Goal: Task Accomplishment & Management: Use online tool/utility

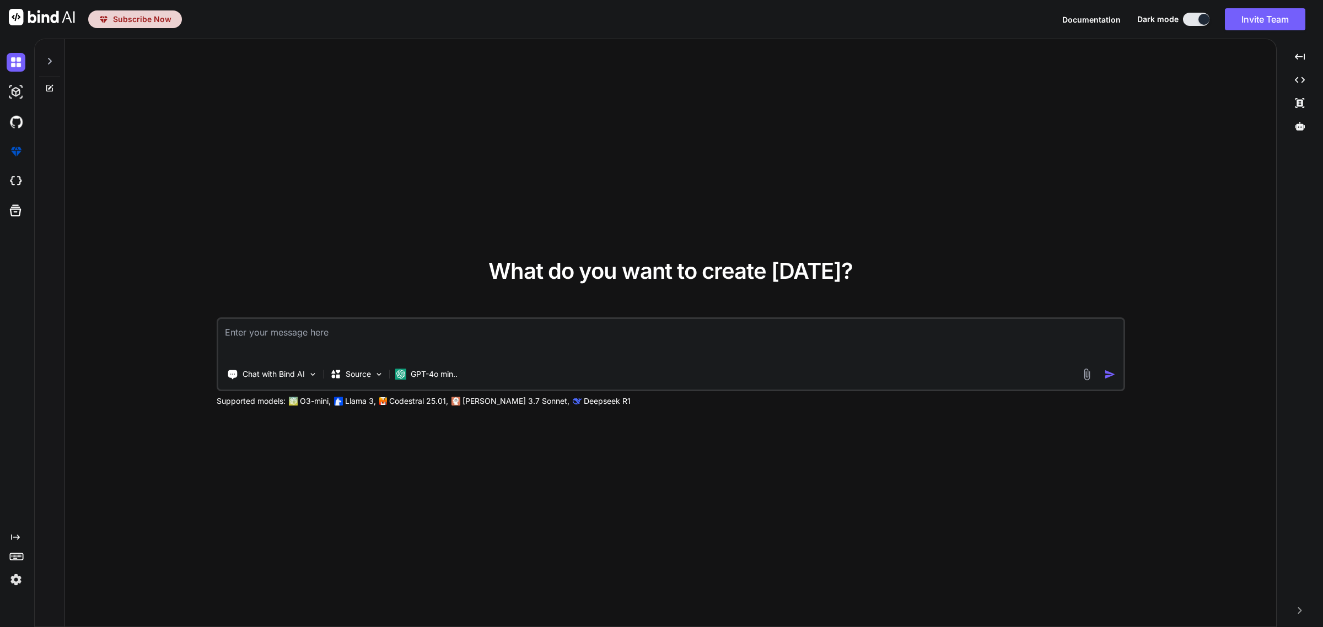
click at [11, 570] on img at bounding box center [16, 579] width 19 height 19
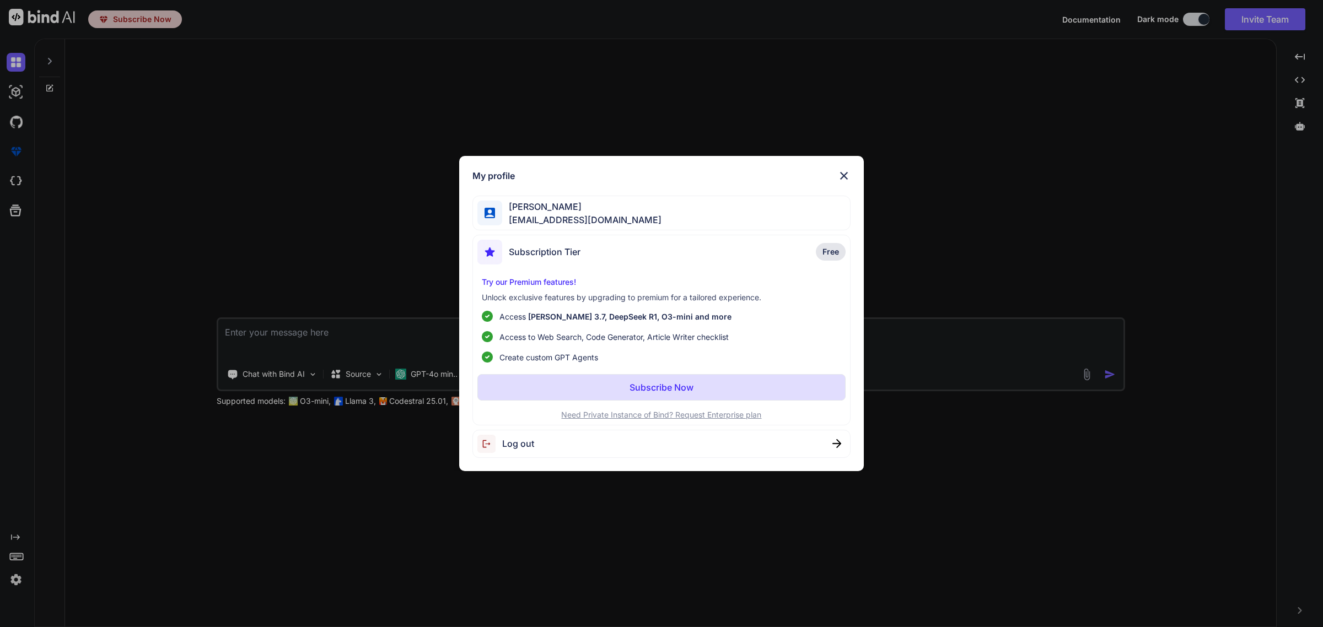
click at [532, 439] on span "Log out" at bounding box center [518, 443] width 32 height 13
type textarea "x"
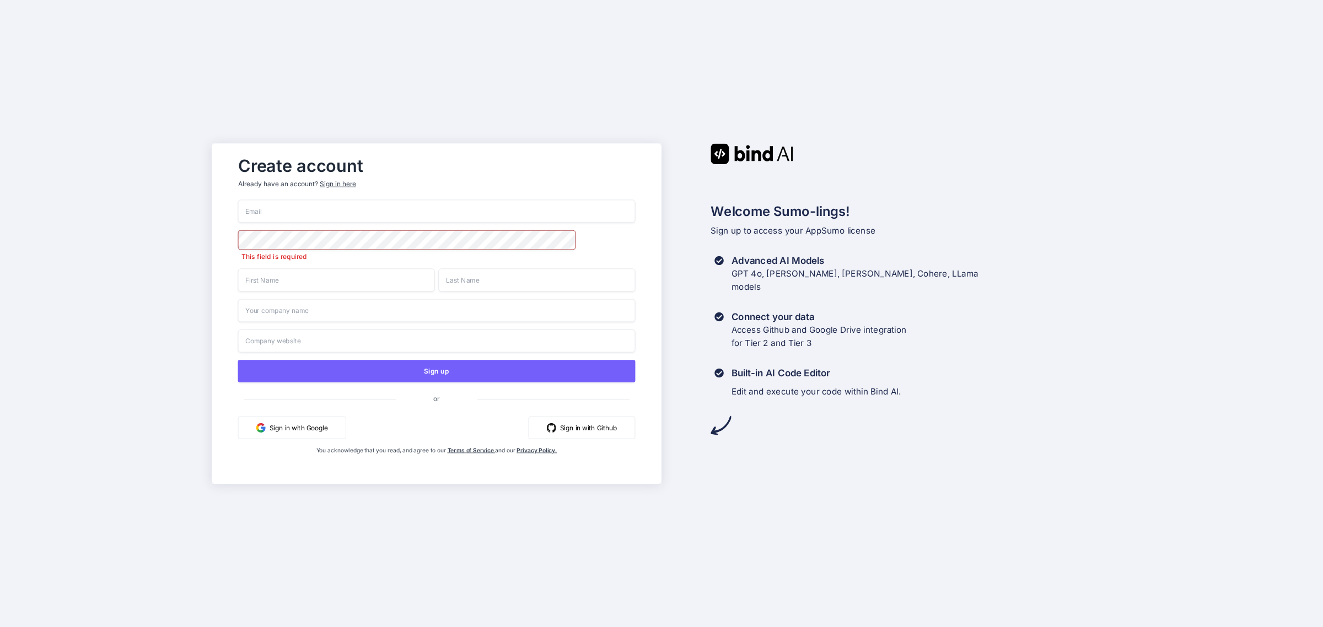
click at [312, 219] on input "email" at bounding box center [436, 211] width 397 height 23
type input "ernestopalafox@hotmail.com"
type input "Ernesto"
type input "Montoya"
type input "BizKit PRO"
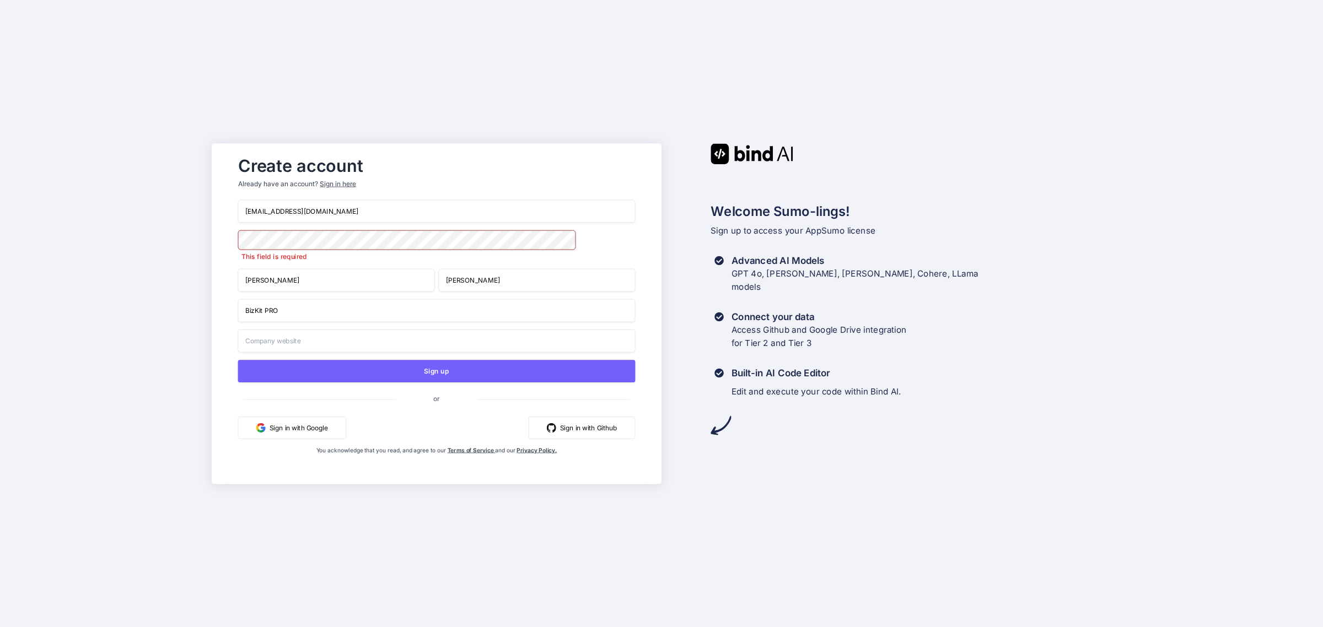
type input "BizKit PRO"
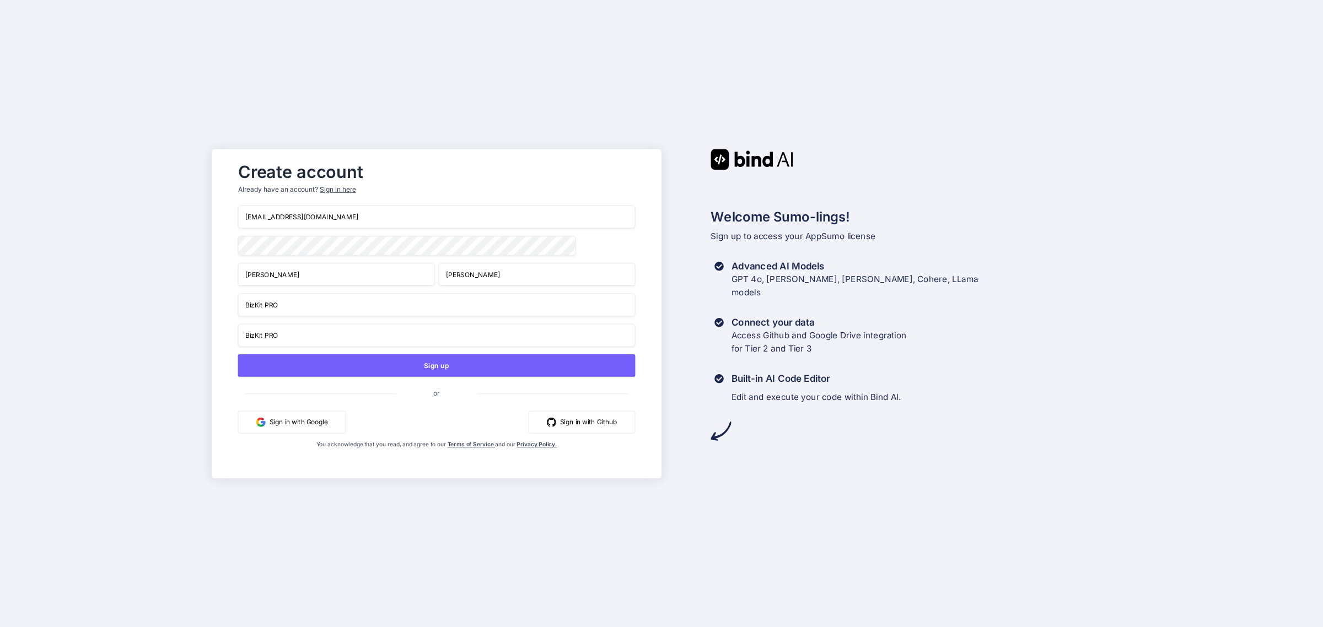
click at [301, 279] on input "Ernesto" at bounding box center [336, 274] width 197 height 23
click at [346, 312] on input "BizKit PRO" at bounding box center [436, 304] width 397 height 23
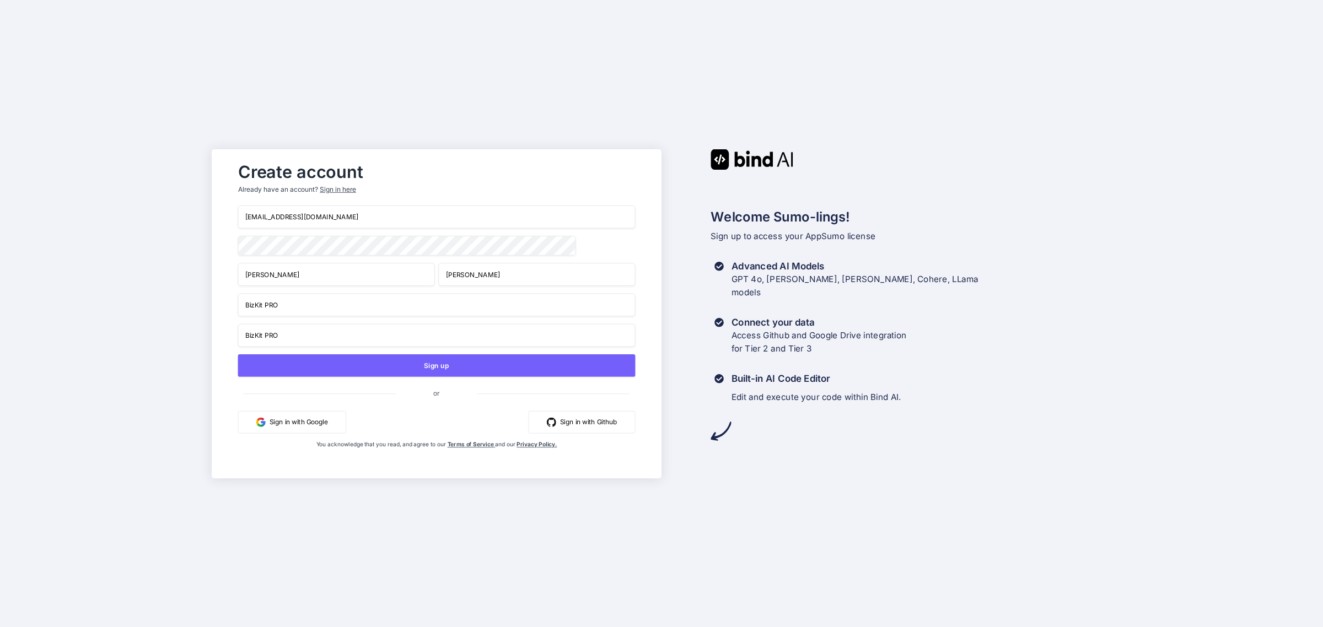
click at [346, 312] on input "BizKit PRO" at bounding box center [436, 304] width 397 height 23
type input "APPEX"
click at [326, 325] on input "BizKit PRO" at bounding box center [436, 335] width 397 height 23
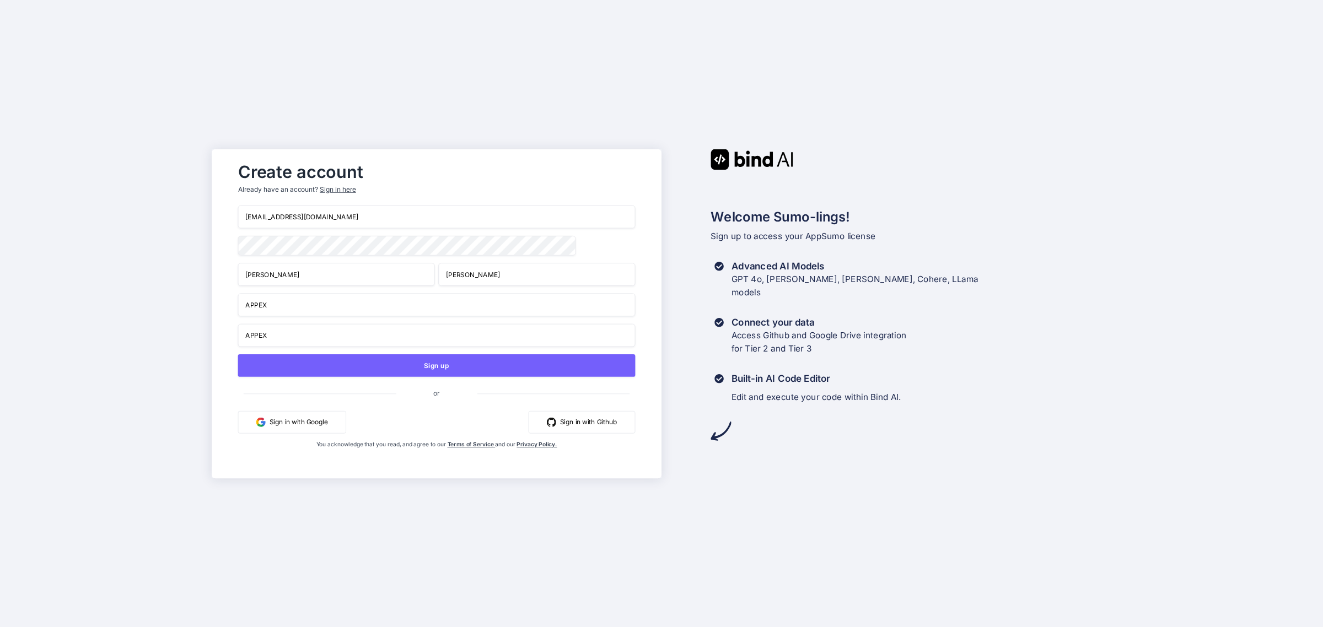
type input "APPEX"
click at [295, 428] on button "Sign in with Google" at bounding box center [292, 422] width 108 height 23
click at [287, 426] on button "Sign in with Google" at bounding box center [292, 422] width 108 height 23
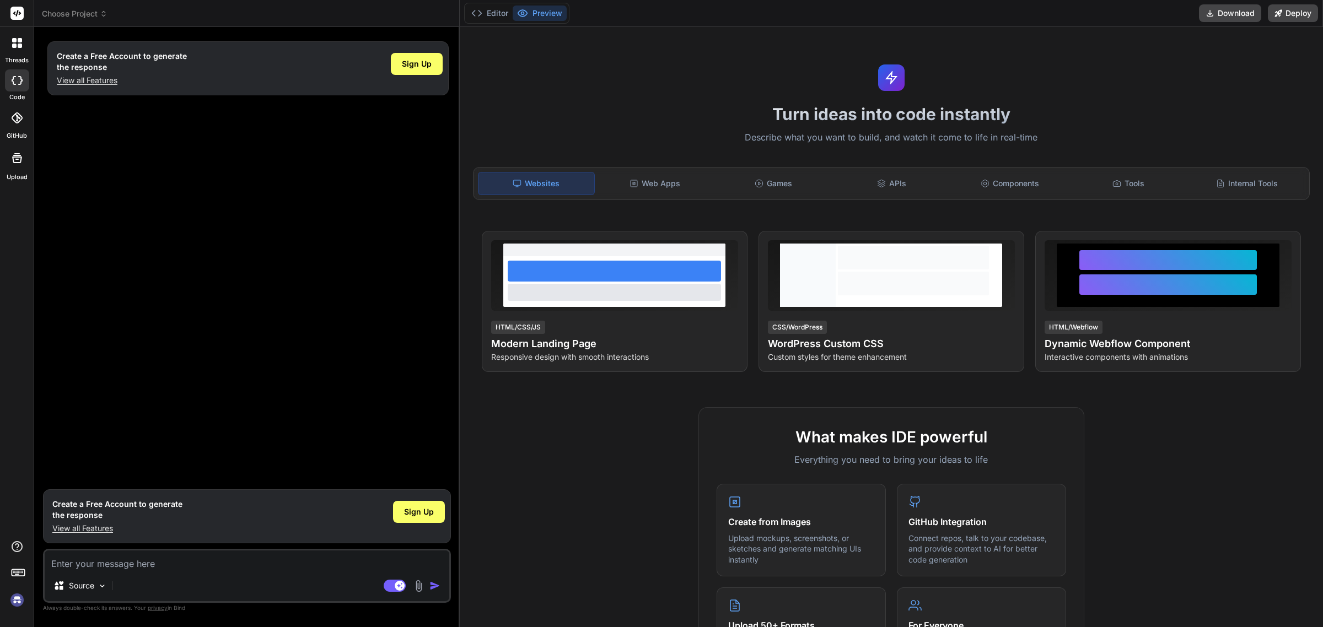
click at [14, 602] on img at bounding box center [17, 600] width 19 height 19
click at [419, 64] on span "Sign Up" at bounding box center [417, 63] width 30 height 11
type textarea "x"
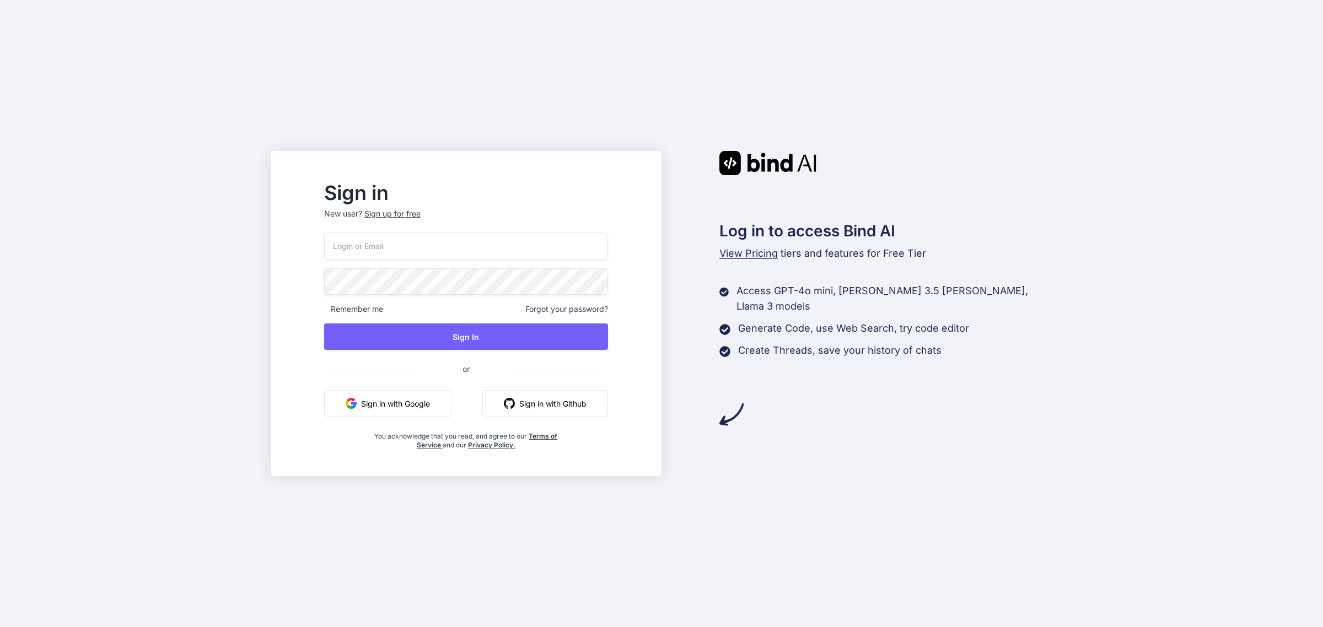
click at [387, 408] on button "Sign in with Google" at bounding box center [387, 403] width 127 height 26
click at [389, 401] on button "Sign in with Google" at bounding box center [387, 403] width 127 height 26
click at [387, 395] on button "Sign in with Google" at bounding box center [387, 403] width 127 height 26
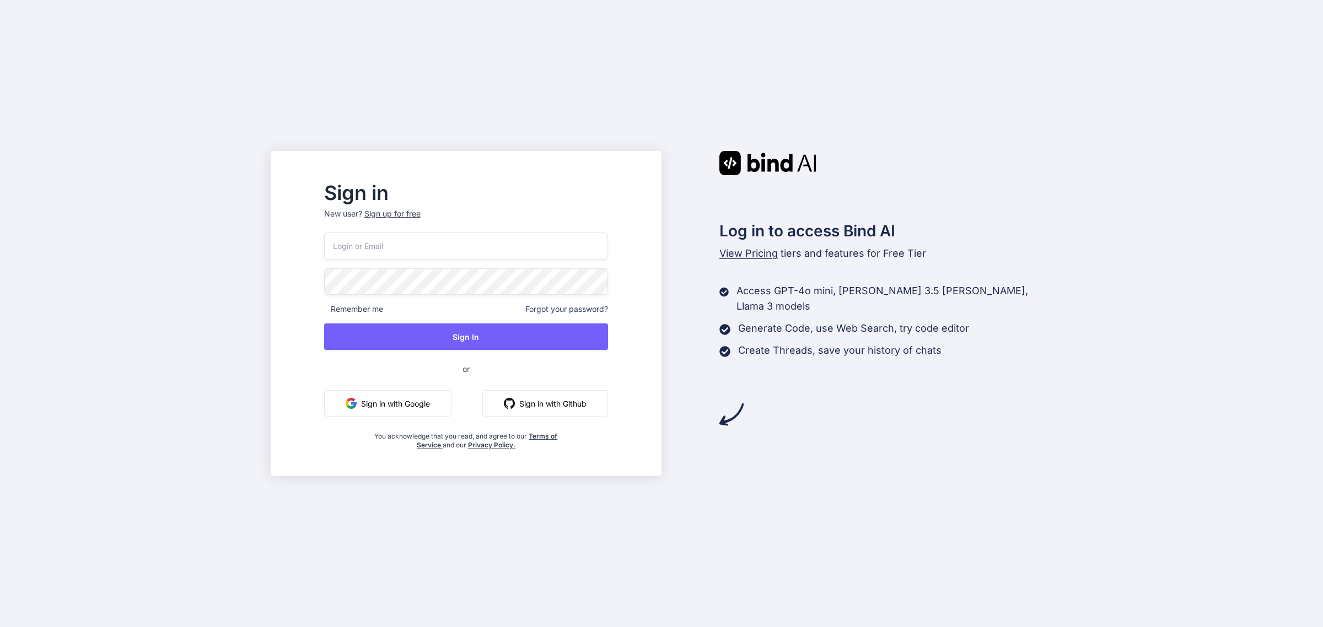
click at [387, 395] on button "Sign in with Google" at bounding box center [387, 403] width 127 height 26
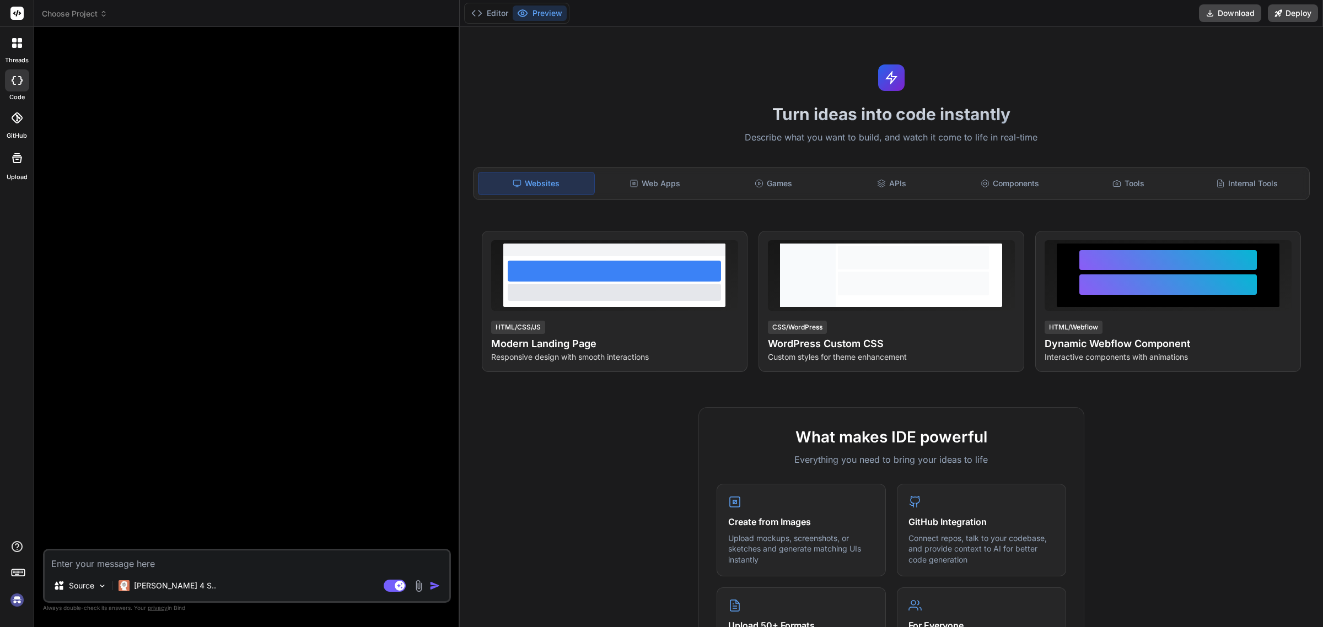
type textarea "x"
type textarea "c"
type textarea "x"
type textarea "cv"
type textarea "x"
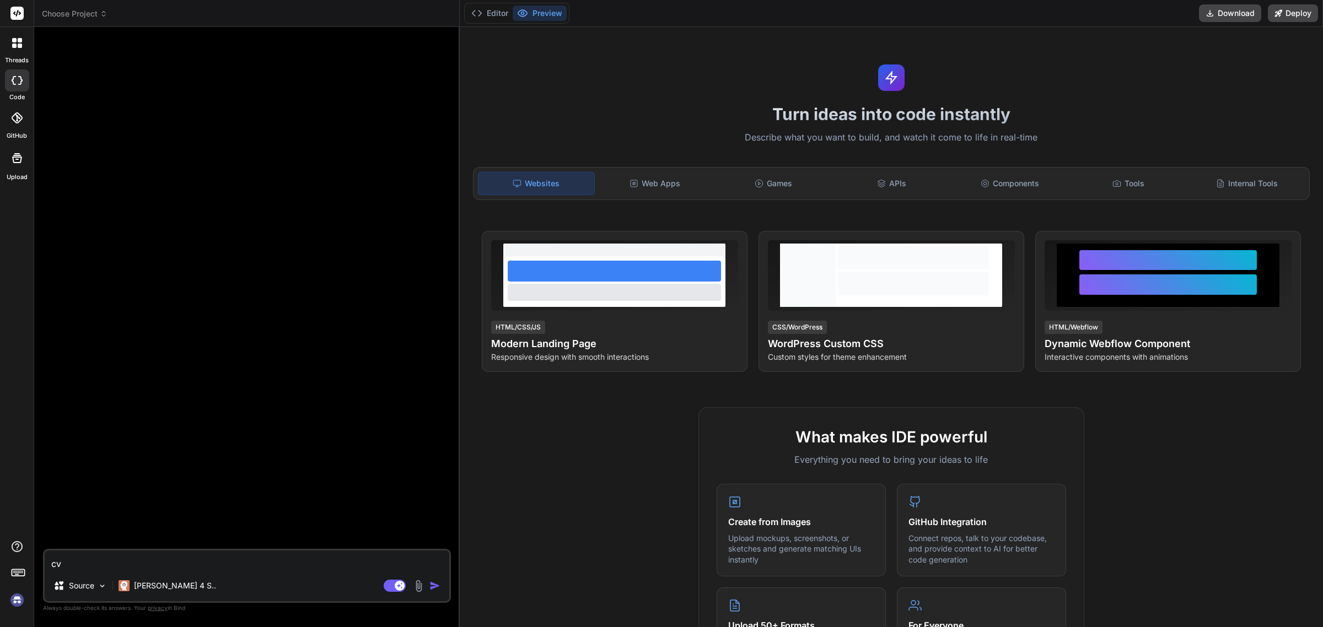
type textarea "cvd"
type textarea "x"
type textarea "cvdv"
click at [432, 586] on img "button" at bounding box center [434, 585] width 11 height 11
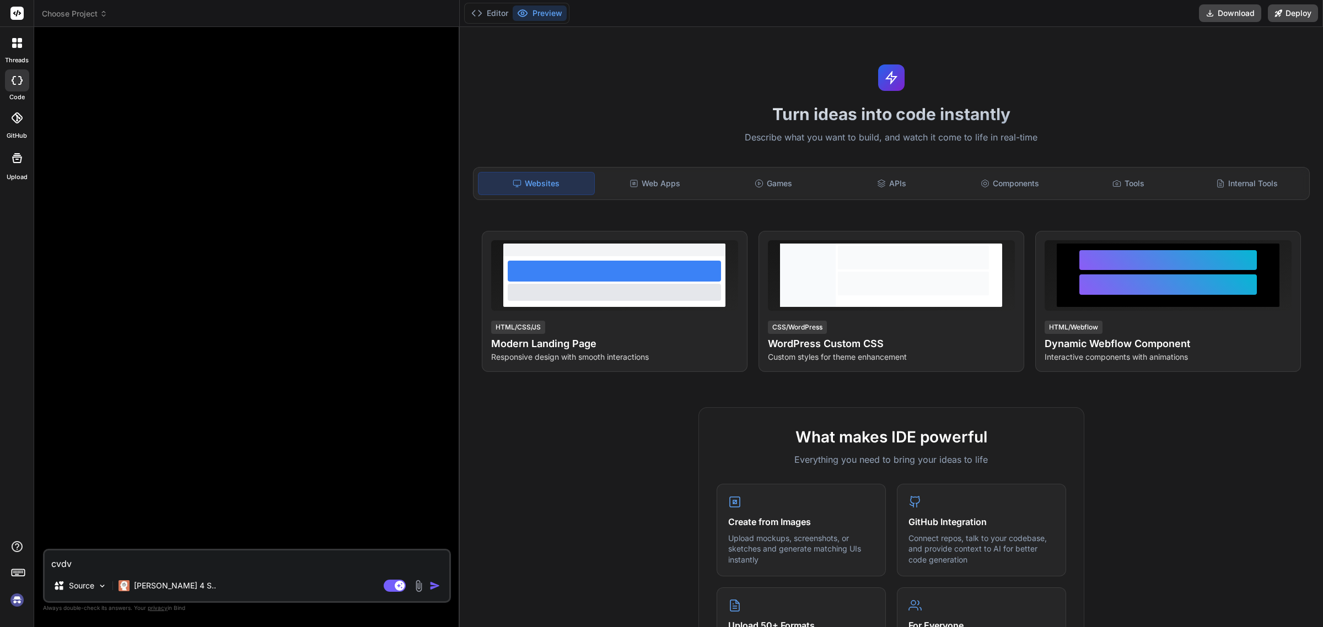
type textarea "x"
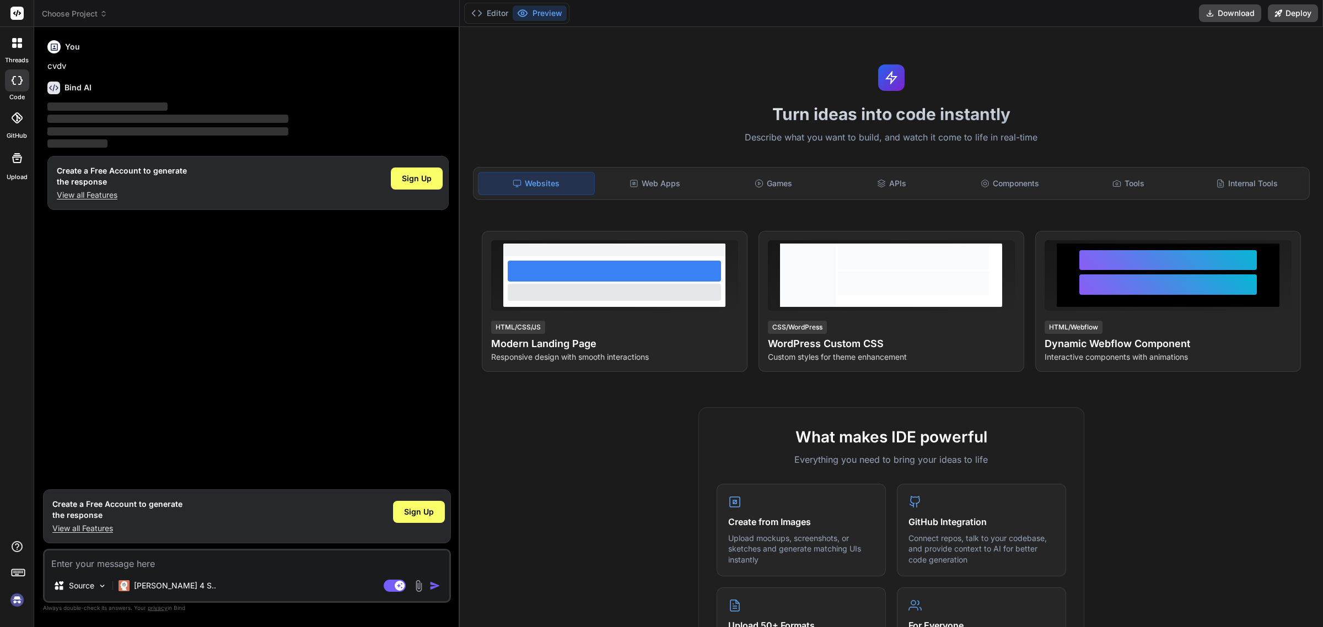
click at [13, 602] on img at bounding box center [17, 600] width 19 height 19
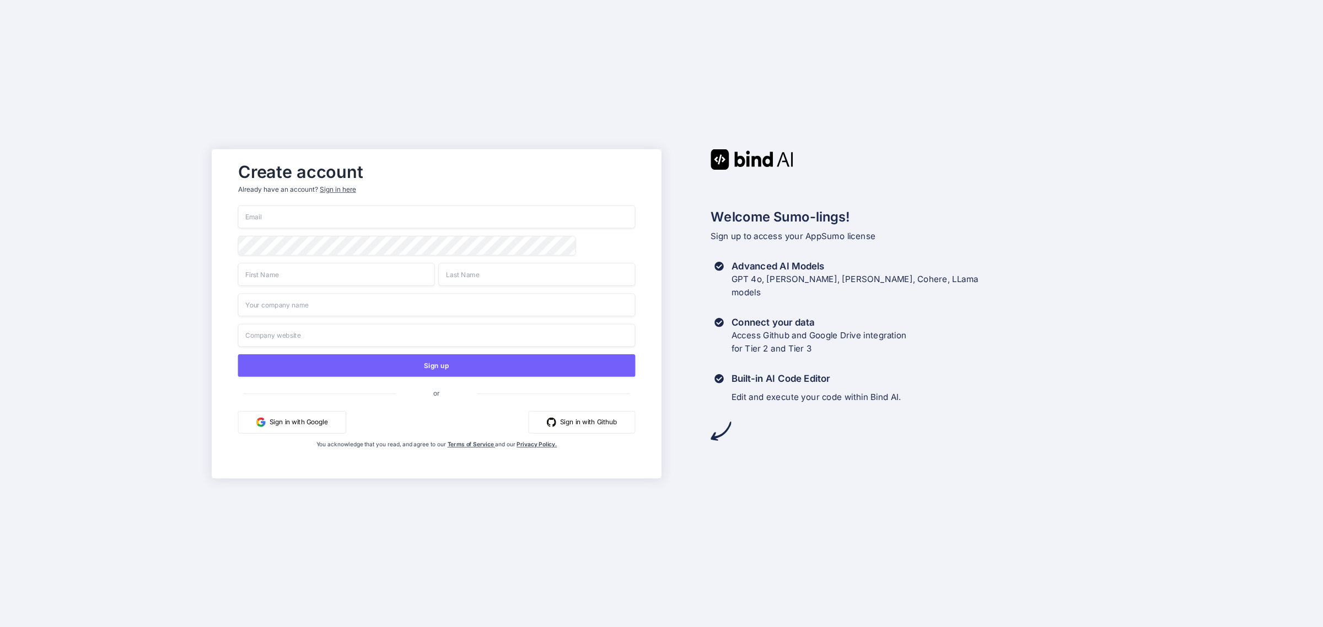
click at [307, 209] on input "email" at bounding box center [436, 216] width 397 height 23
click at [260, 397] on span "or" at bounding box center [436, 393] width 397 height 19
click at [260, 394] on span at bounding box center [437, 389] width 386 height 10
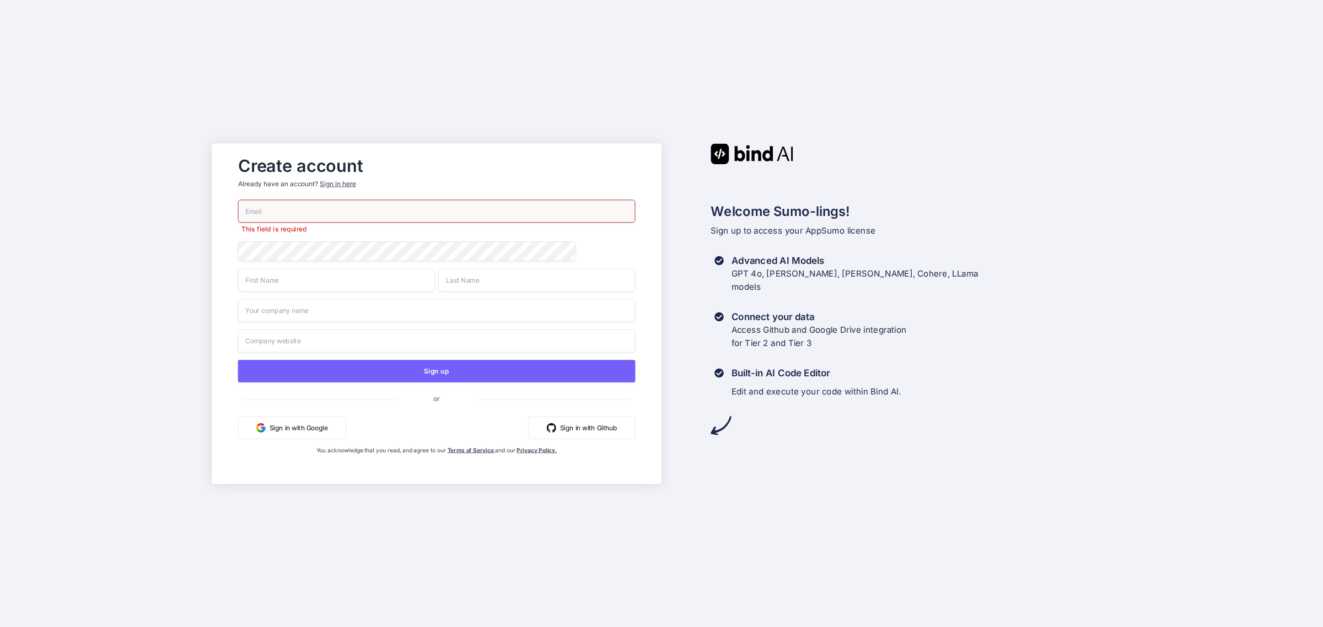
click at [273, 428] on button "Sign in with Google" at bounding box center [292, 427] width 108 height 23
click at [315, 424] on button "Sign in with Google" at bounding box center [292, 427] width 108 height 23
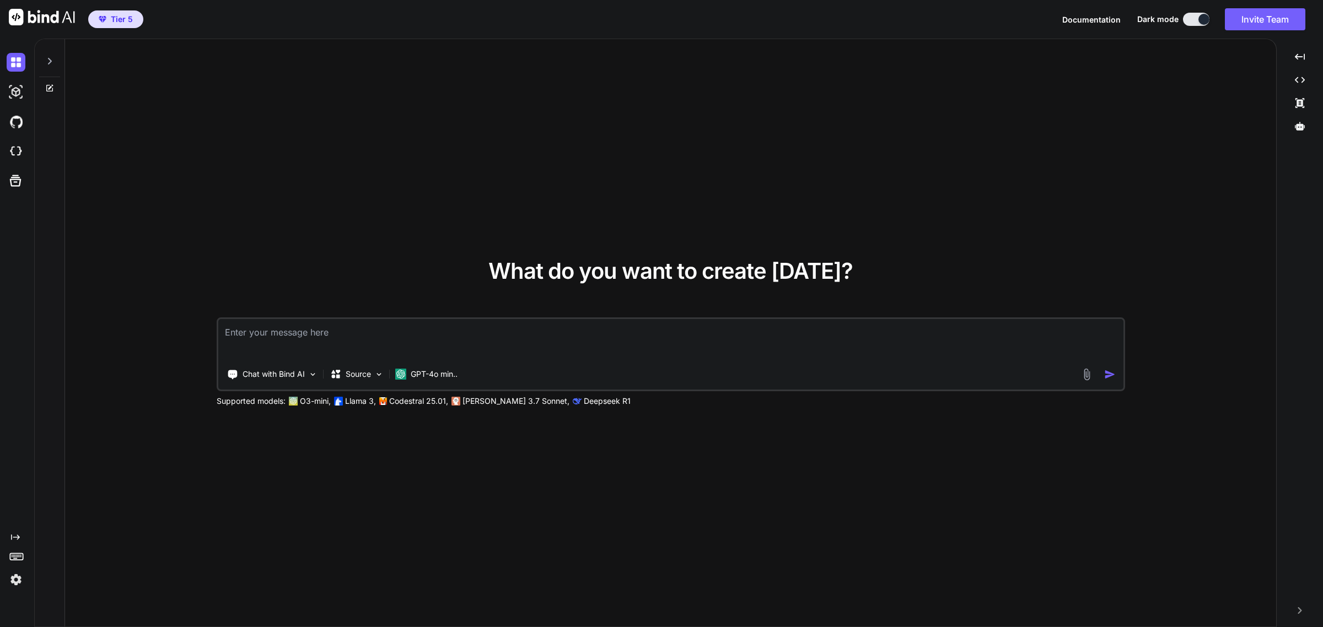
click at [122, 25] on button "Tier 5" at bounding box center [115, 19] width 55 height 18
click at [122, 15] on span "Tier 5" at bounding box center [122, 19] width 22 height 11
click at [14, 585] on img at bounding box center [16, 579] width 19 height 19
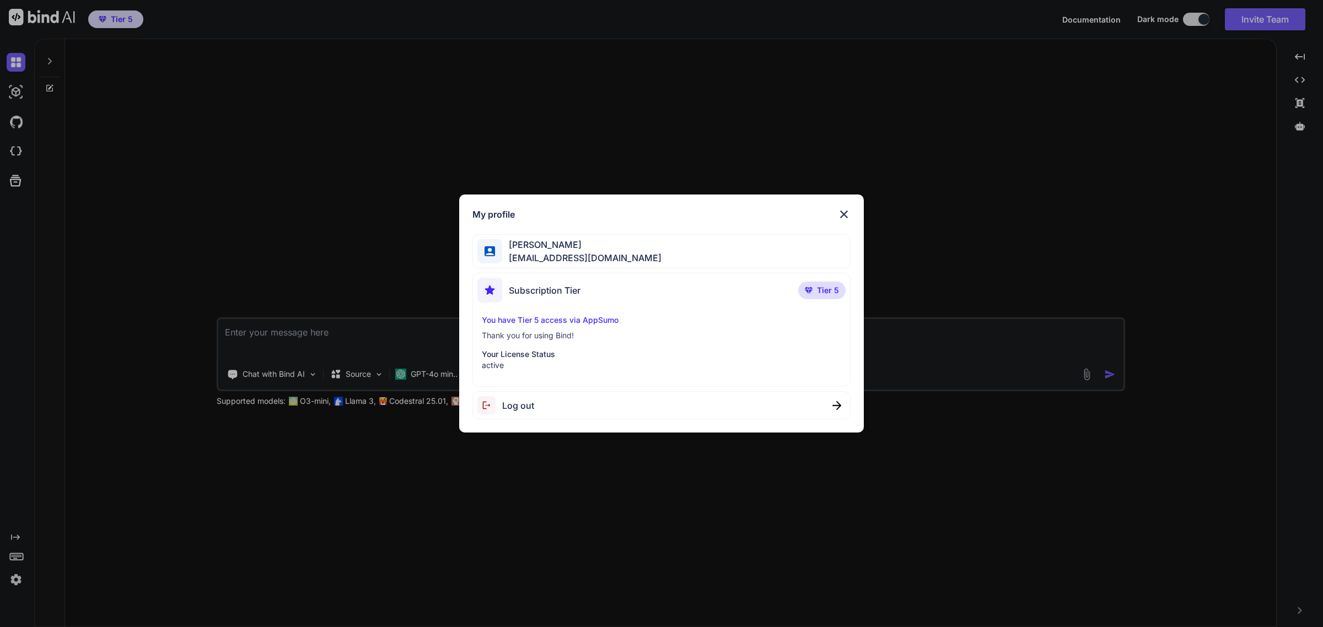
click at [566, 251] on span "[EMAIL_ADDRESS][DOMAIN_NAME]" at bounding box center [581, 257] width 159 height 13
click at [525, 251] on span "[EMAIL_ADDRESS][DOMAIN_NAME]" at bounding box center [581, 257] width 159 height 13
click at [518, 237] on div at bounding box center [518, 237] width 0 height 0
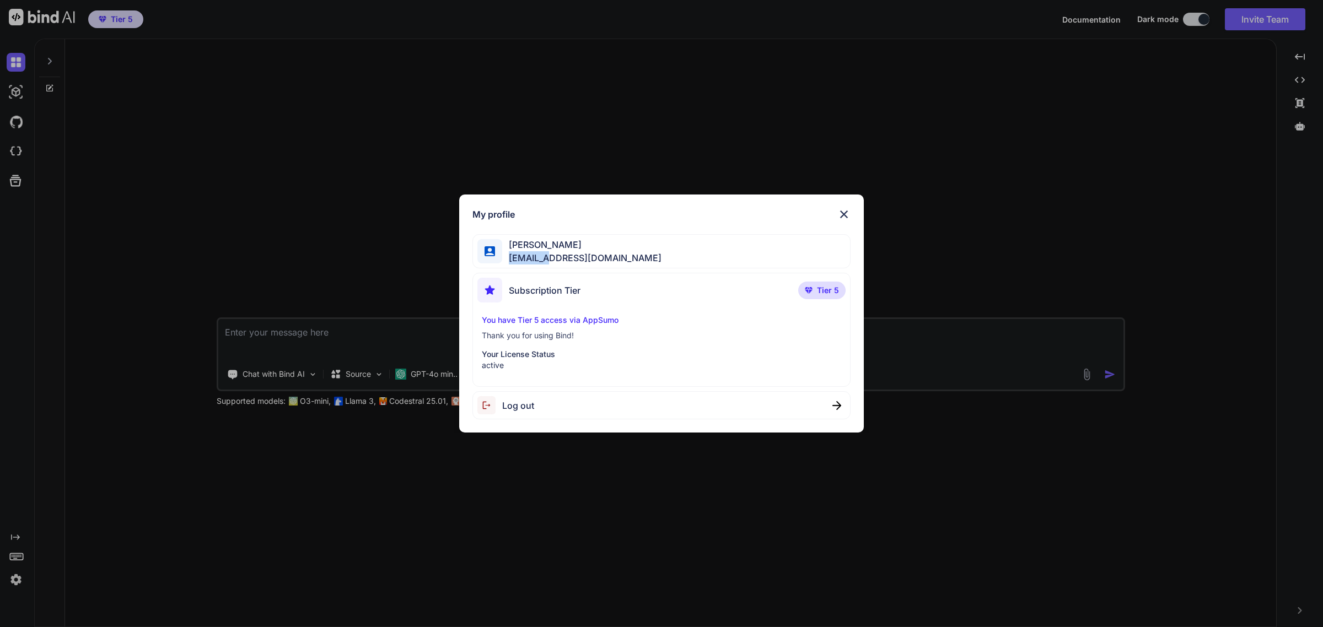
click at [525, 251] on span "[EMAIL_ADDRESS][DOMAIN_NAME]" at bounding box center [581, 257] width 159 height 13
click at [518, 237] on div at bounding box center [518, 237] width 0 height 0
click at [673, 233] on div "My profile [PERSON_NAME] [EMAIL_ADDRESS][DOMAIN_NAME] Subscription Tier Tier 5 …" at bounding box center [661, 314] width 404 height 239
click at [531, 239] on span "[PERSON_NAME]" at bounding box center [581, 244] width 159 height 13
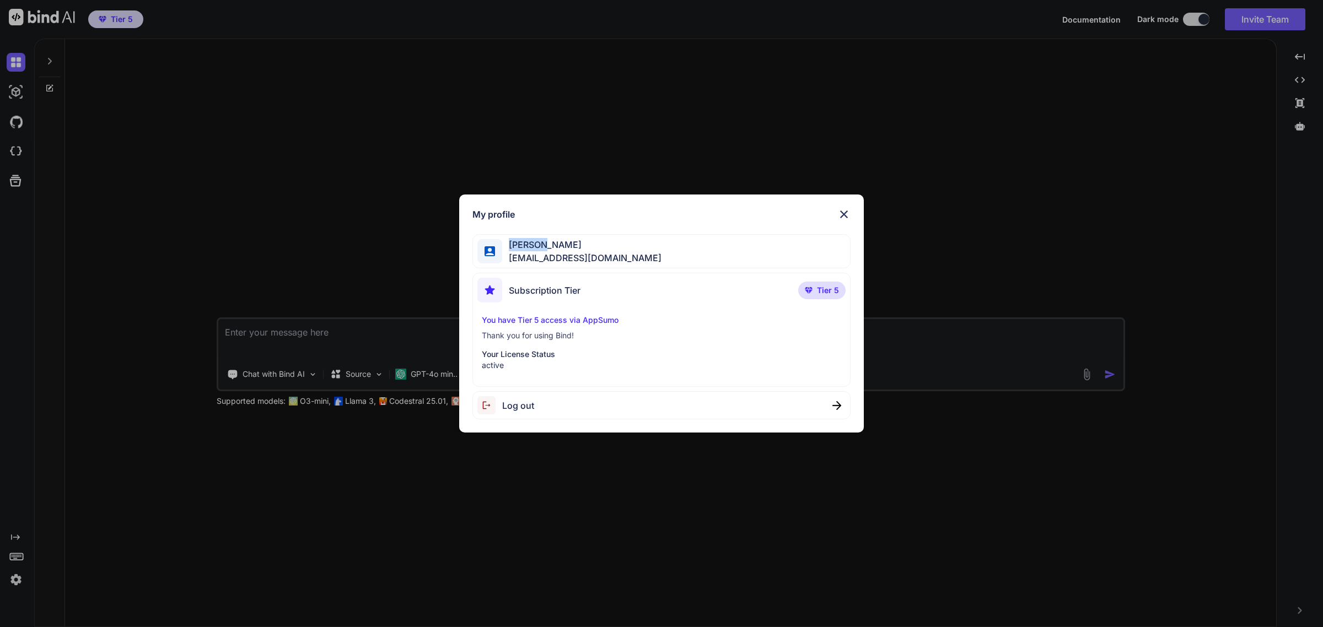
click at [531, 239] on span "[PERSON_NAME]" at bounding box center [581, 244] width 159 height 13
click at [488, 252] on img at bounding box center [489, 251] width 10 height 10
click at [13, 585] on div "My profile [PERSON_NAME] [EMAIL_ADDRESS][DOMAIN_NAME] Subscription Tier Tier 5 …" at bounding box center [661, 313] width 1323 height 627
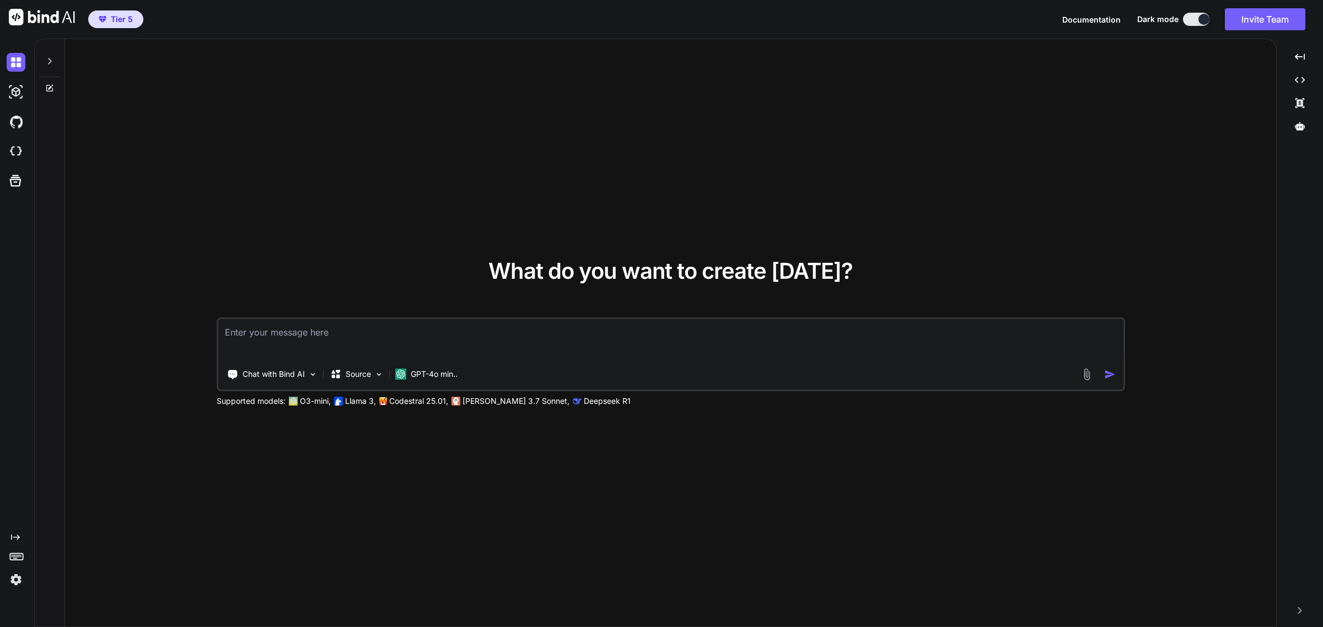
click at [13, 585] on img at bounding box center [16, 579] width 19 height 19
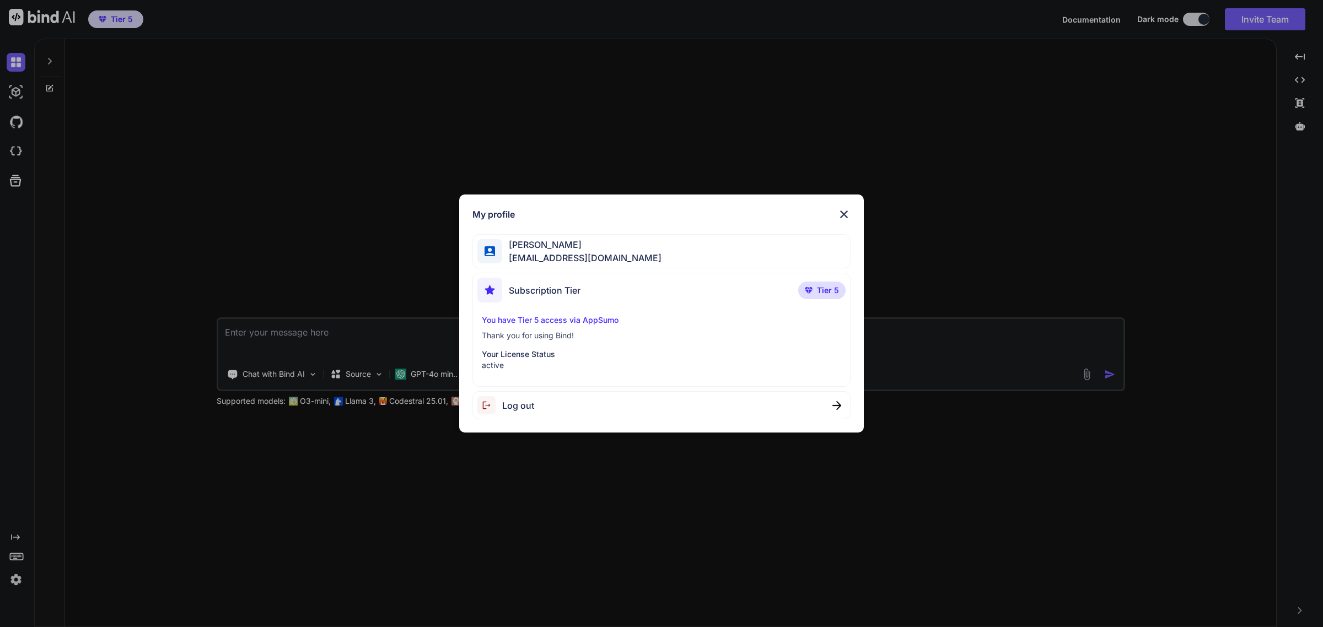
click at [842, 216] on img at bounding box center [843, 214] width 13 height 13
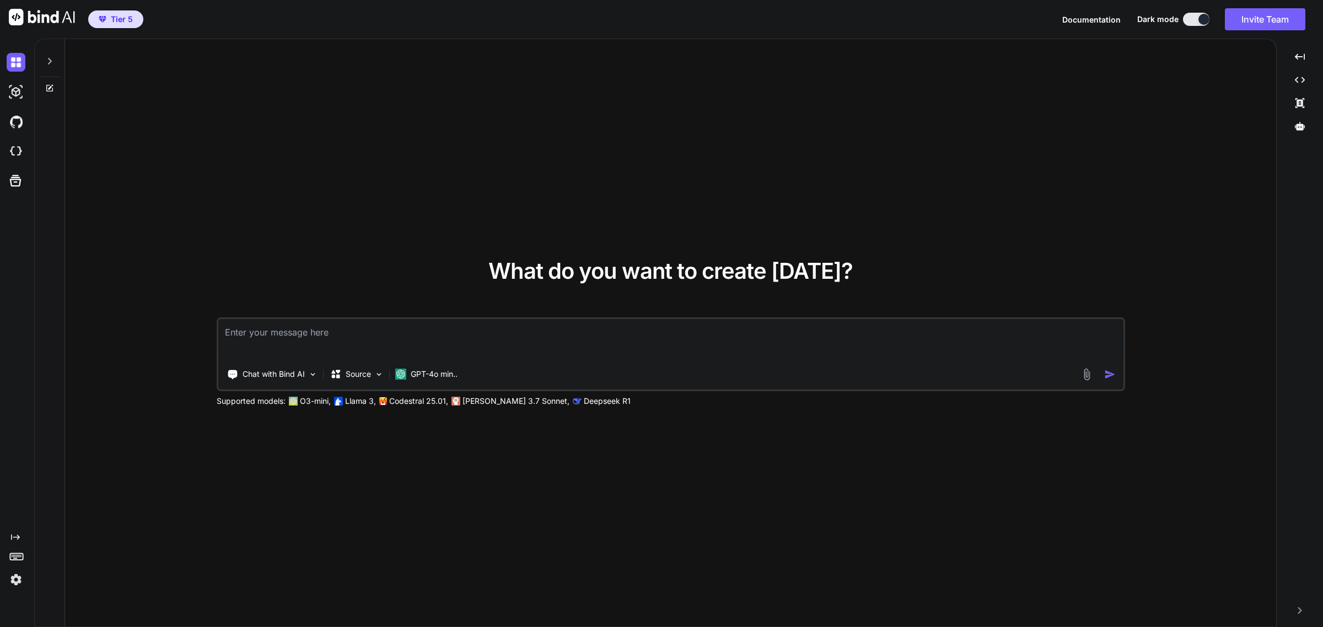
click at [17, 574] on img at bounding box center [16, 579] width 19 height 19
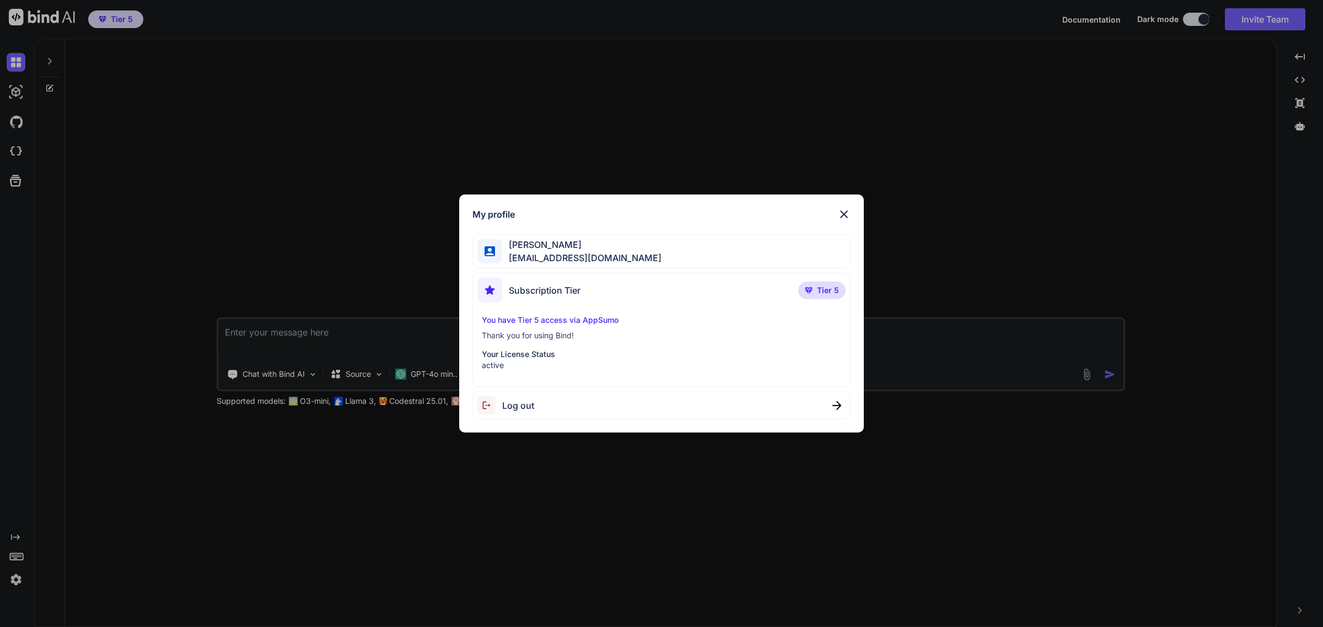
click at [555, 297] on span "Subscription Tier" at bounding box center [545, 290] width 72 height 13
click at [565, 246] on span "[PERSON_NAME]" at bounding box center [581, 244] width 159 height 13
click at [843, 211] on img at bounding box center [843, 214] width 13 height 13
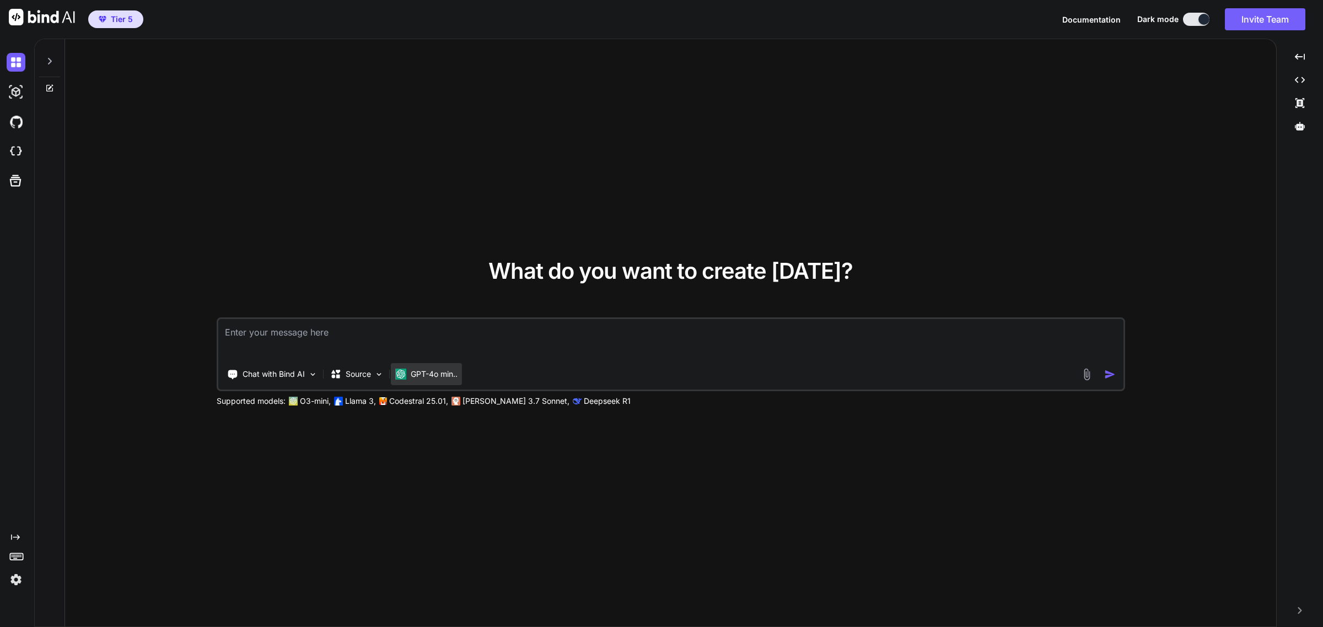
click at [443, 376] on p "GPT-4o min.." at bounding box center [434, 374] width 47 height 11
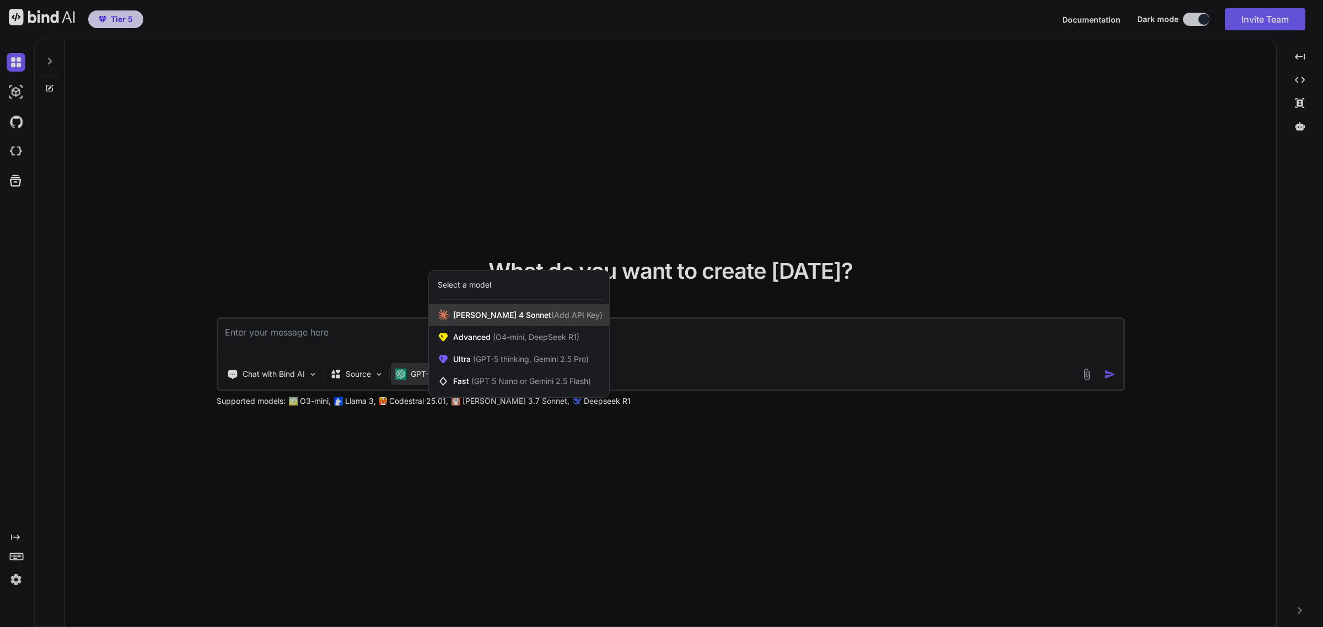
click at [491, 315] on span "[PERSON_NAME] 4 Sonnet (Add API Key)" at bounding box center [527, 315] width 149 height 11
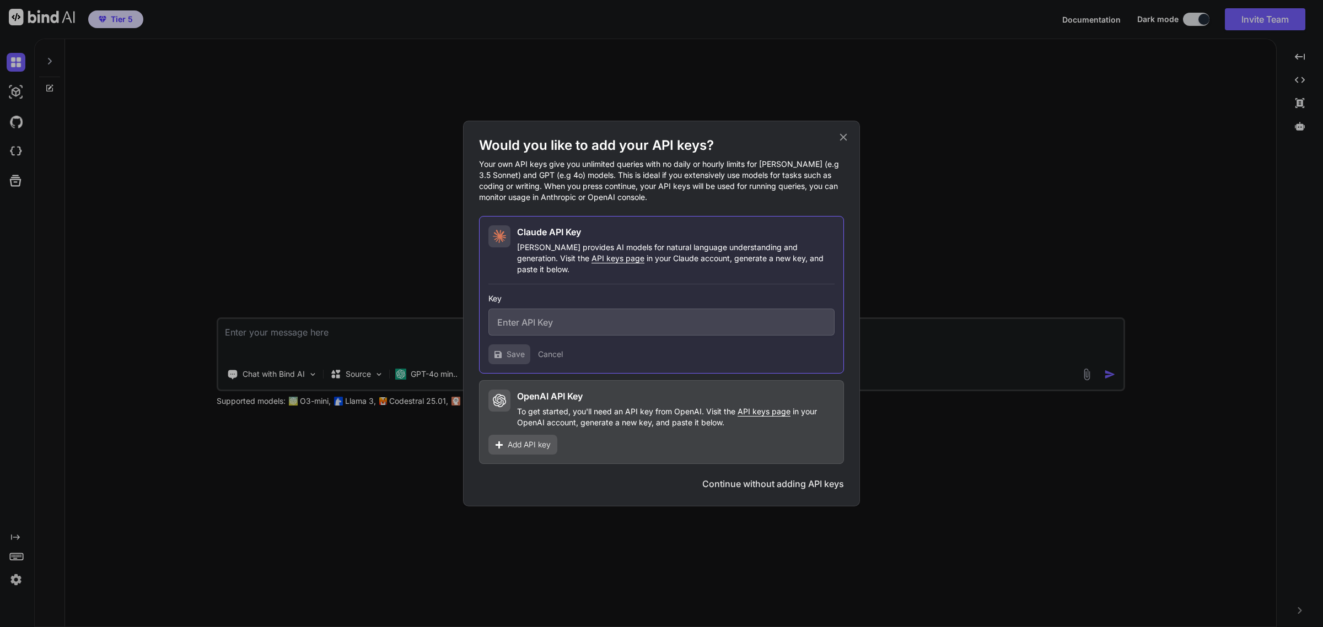
click at [798, 483] on button "Continue without adding API keys" at bounding box center [773, 483] width 142 height 13
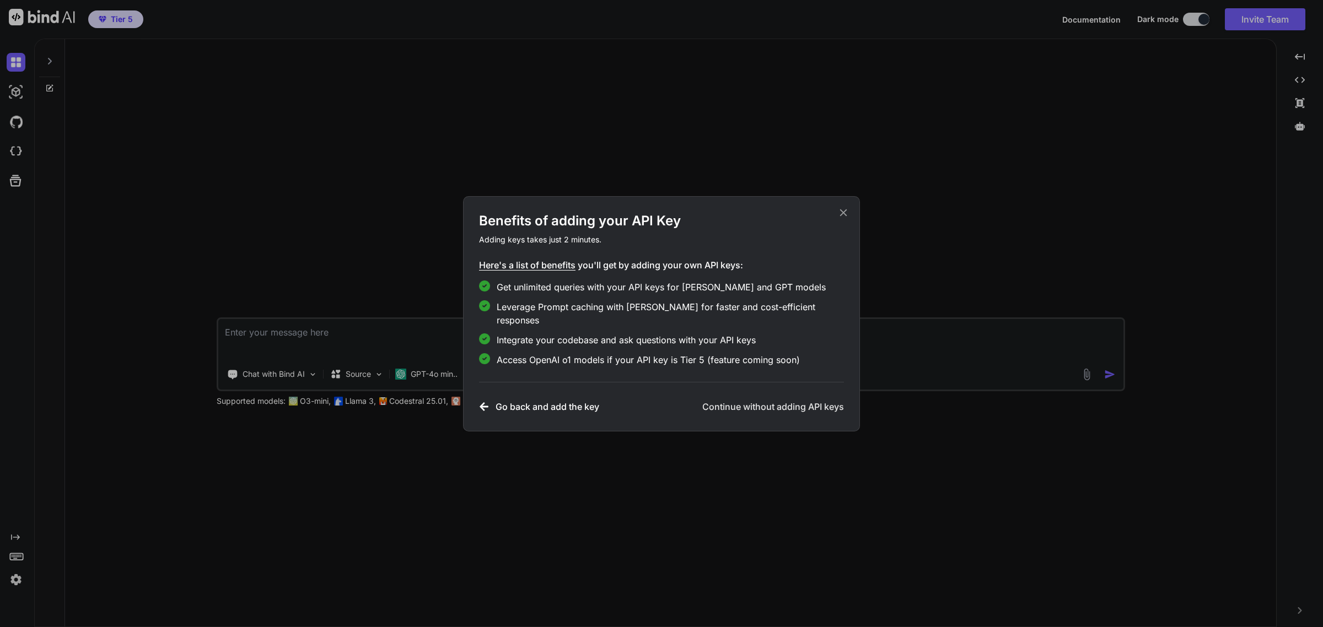
click at [546, 402] on h3 "Go back and add the key" at bounding box center [547, 406] width 104 height 13
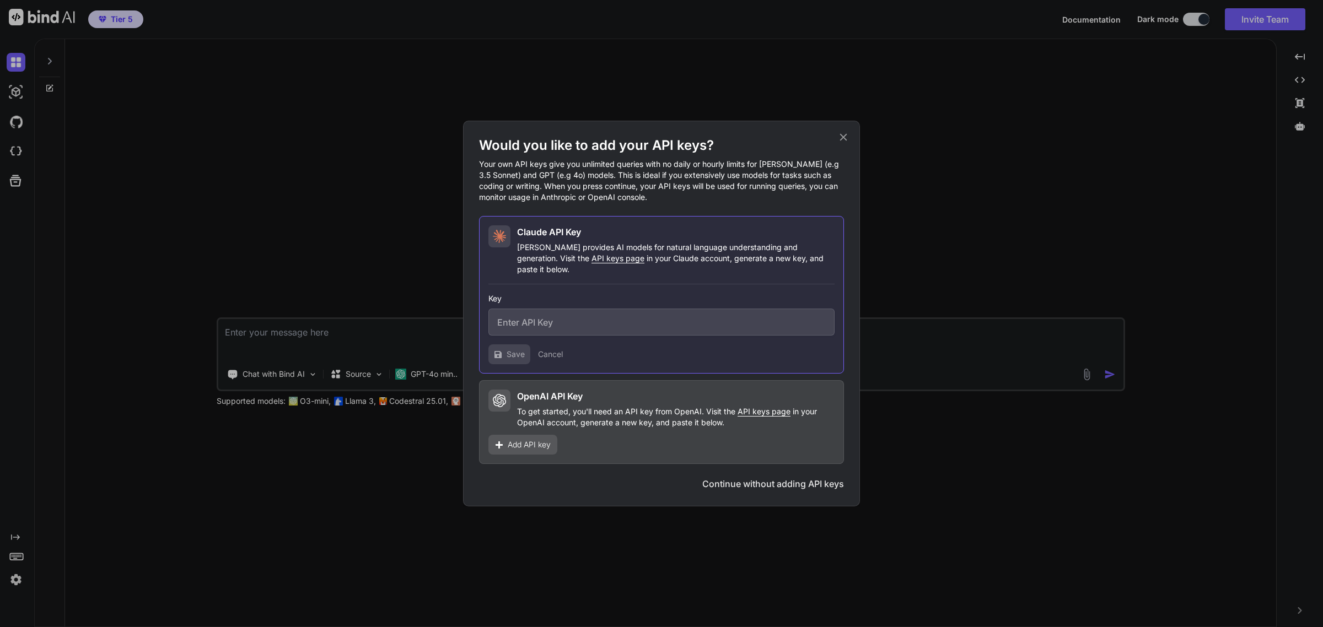
click at [540, 435] on div "Add API key" at bounding box center [522, 445] width 69 height 20
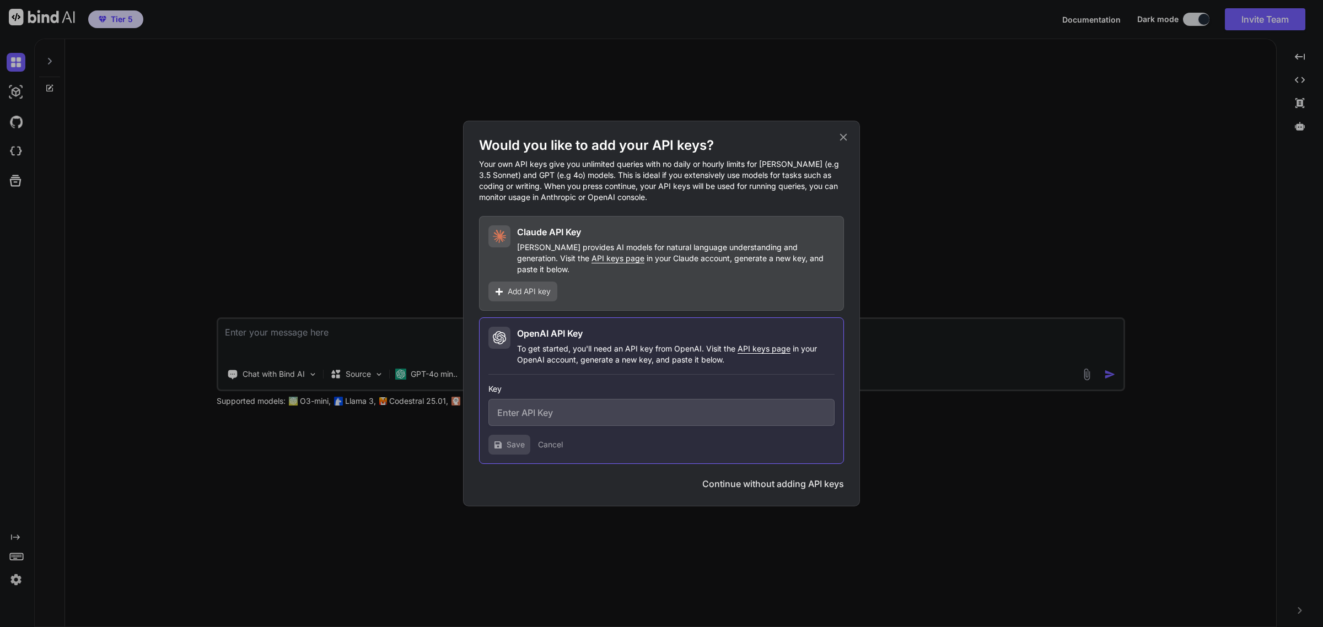
click at [1045, 433] on div "Would you like to add your API keys? Your own API keys give you unlimited queri…" at bounding box center [661, 313] width 1323 height 627
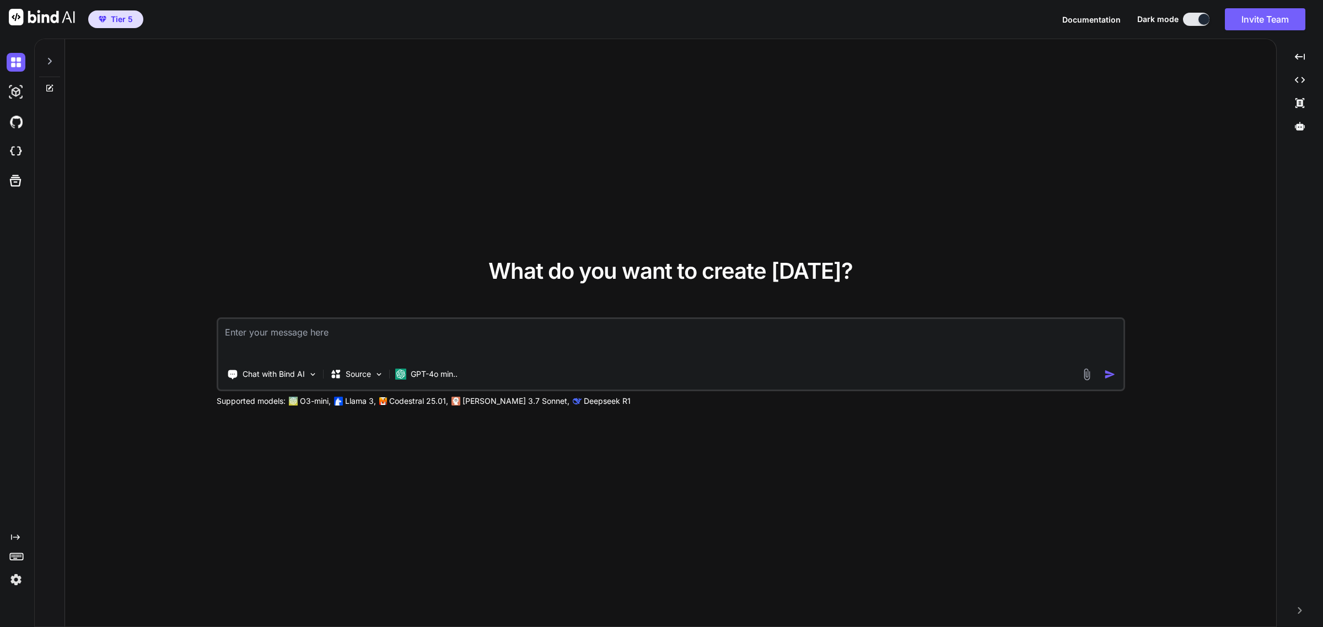
click at [14, 577] on img at bounding box center [16, 579] width 19 height 19
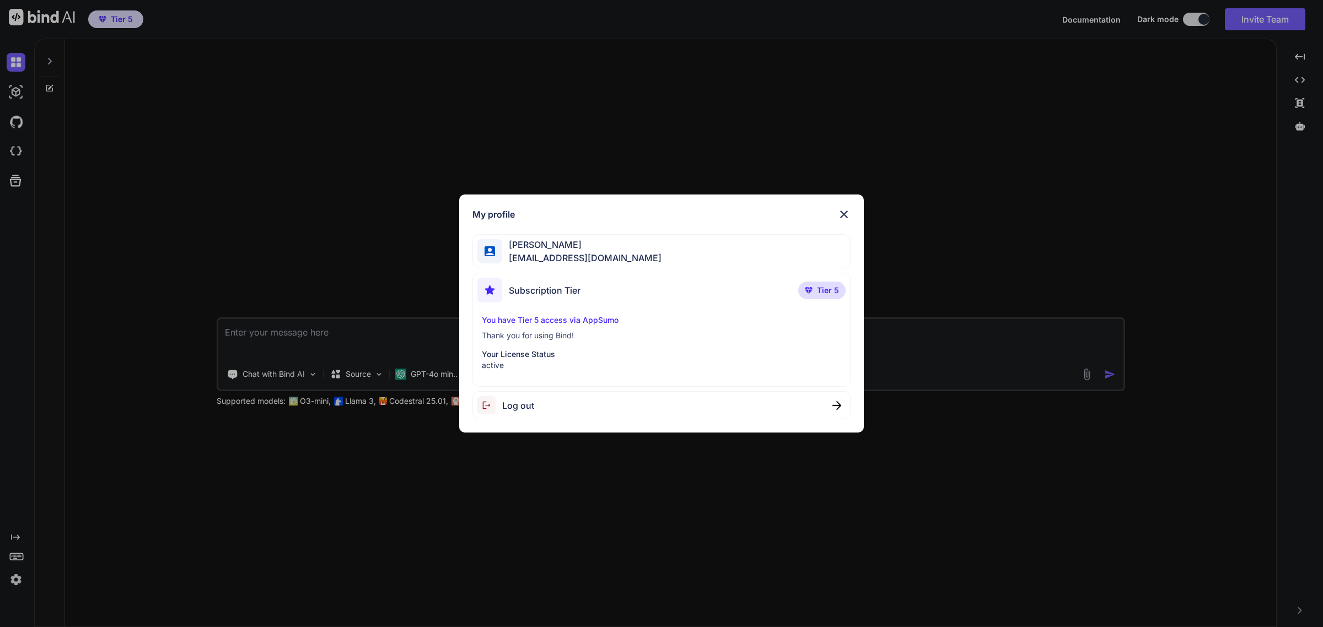
click at [587, 322] on p "You have Tier 5 access via AppSumo" at bounding box center [661, 320] width 359 height 11
click at [332, 269] on div "My profile [PERSON_NAME] [EMAIL_ADDRESS][DOMAIN_NAME] Subscription Tier Tier 5 …" at bounding box center [661, 313] width 1323 height 627
click at [332, 269] on div "What do you want to create [DATE]? Chat with Bind AI Source GPT-4o min.. Suppor…" at bounding box center [671, 333] width 908 height 147
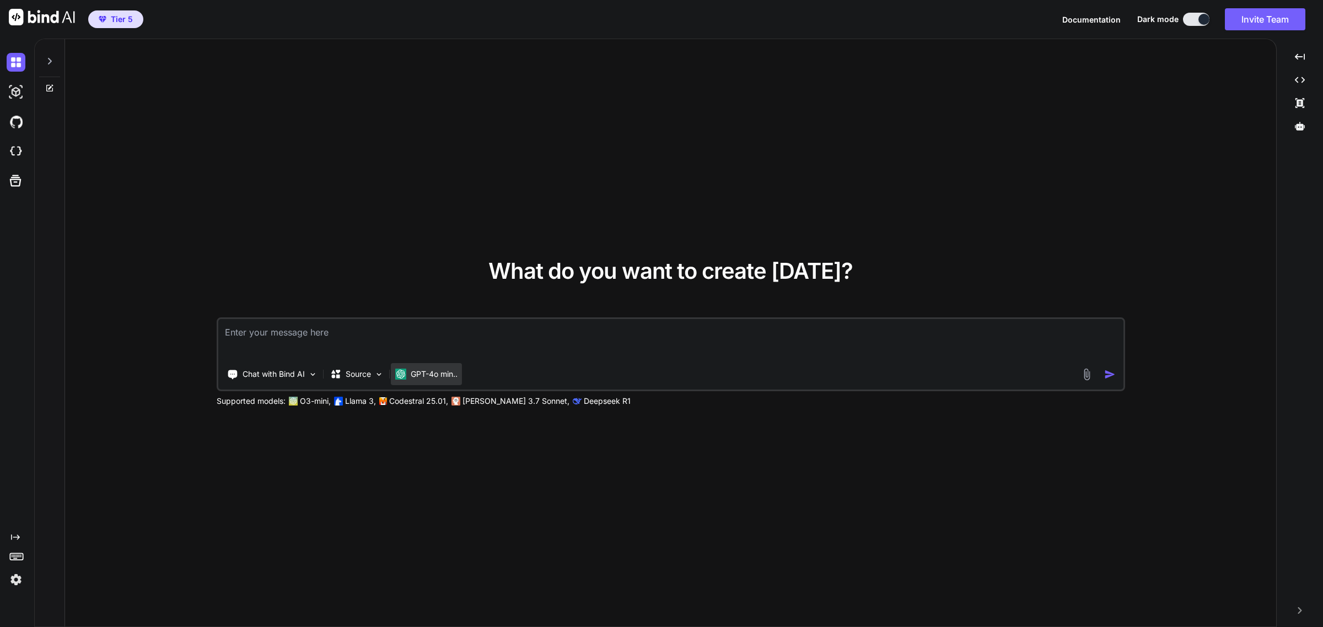
click at [436, 373] on p "GPT-4o min.." at bounding box center [434, 374] width 47 height 11
click at [436, 373] on body "share Tier 5 Documentation Dark mode Invite Team Created with Pixso. Created wi…" at bounding box center [661, 313] width 1323 height 627
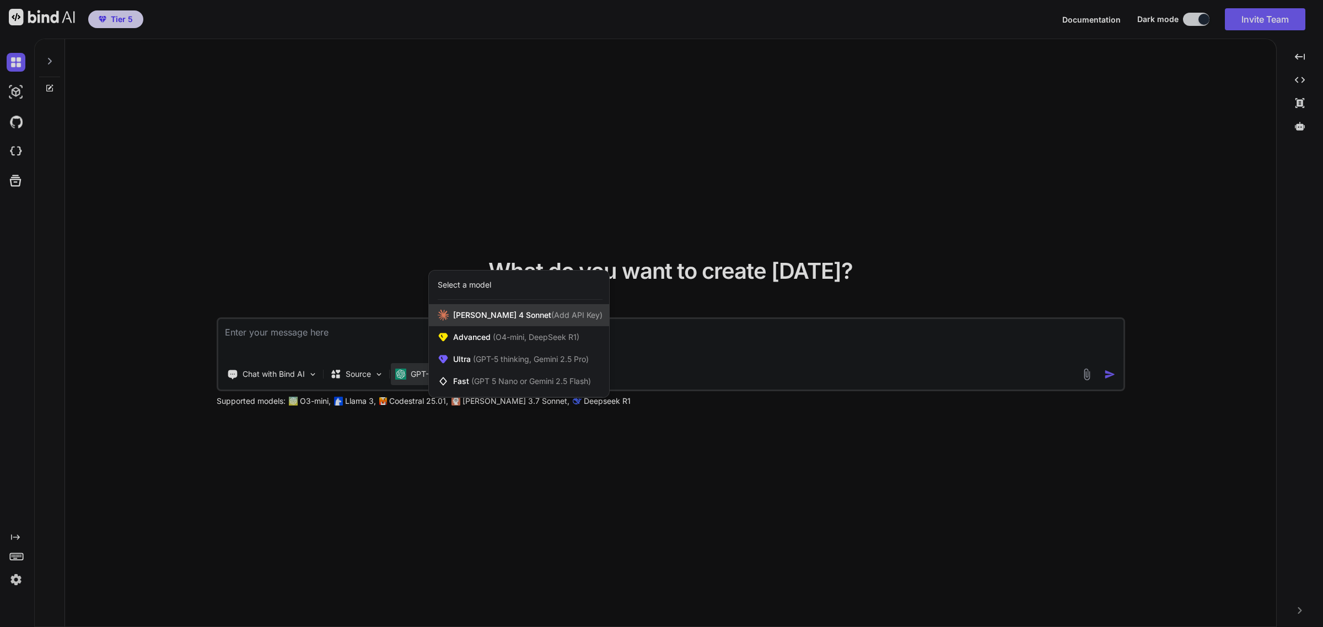
click at [551, 315] on span "(Add API Key)" at bounding box center [576, 314] width 51 height 9
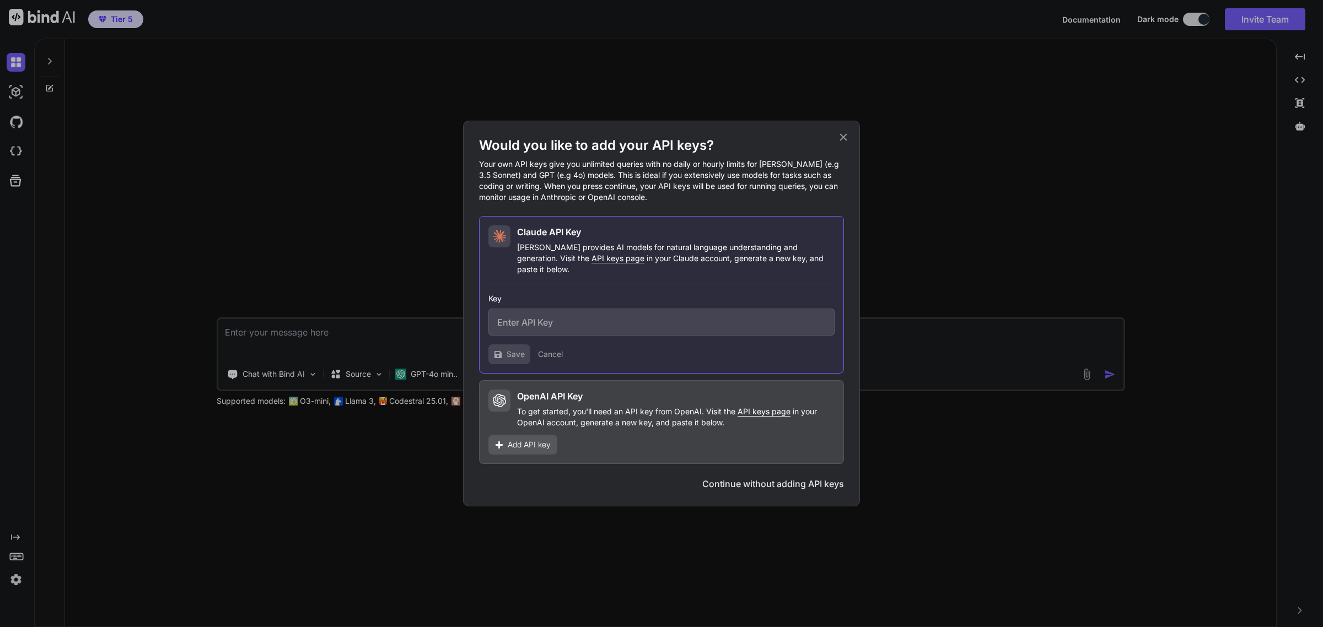
click at [532, 315] on input "text" at bounding box center [661, 322] width 346 height 27
click at [519, 439] on span "Add API key" at bounding box center [529, 444] width 43 height 11
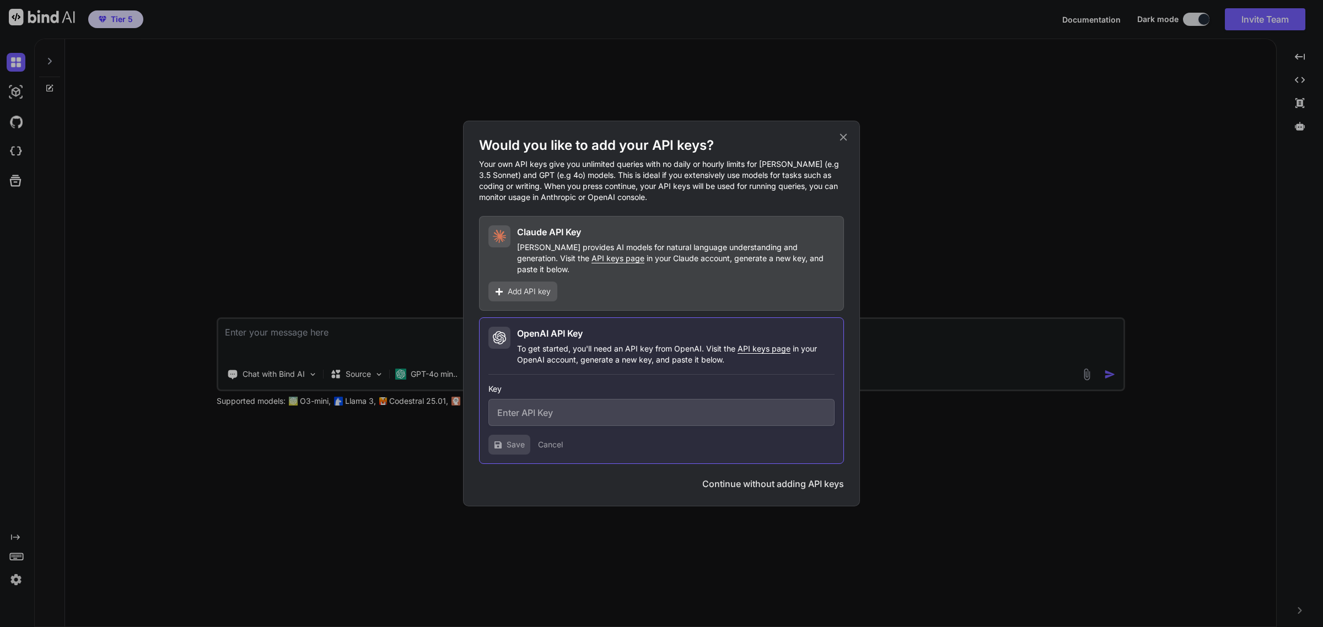
click at [511, 399] on input "text" at bounding box center [661, 412] width 346 height 27
paste input "sk-proj-pRi_JtJHpAJlDzAPD2ZMyKt4SZBuvC4cIA3dPdYQsnmO__OZpXv7n4WXX0IAf3bjLMxNnhq…"
type input "sk-proj-pRi_JtJHpAJlDzAPD2ZMyKt4SZBuvC4cIA3dPdYQsnmO__OZpXv7n4WXX0IAf3bjLMxNnhq…"
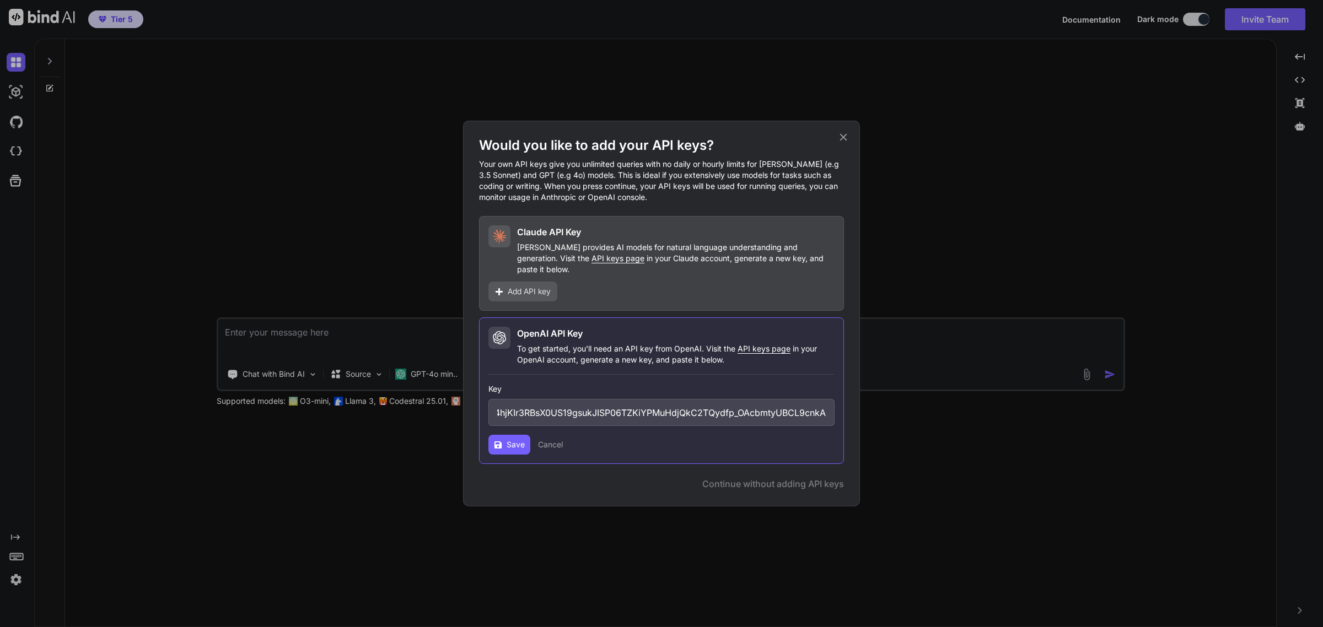
scroll to position [0, 0]
click at [505, 441] on button "Save" at bounding box center [509, 445] width 42 height 20
click at [815, 477] on span "Continue" at bounding box center [808, 483] width 39 height 13
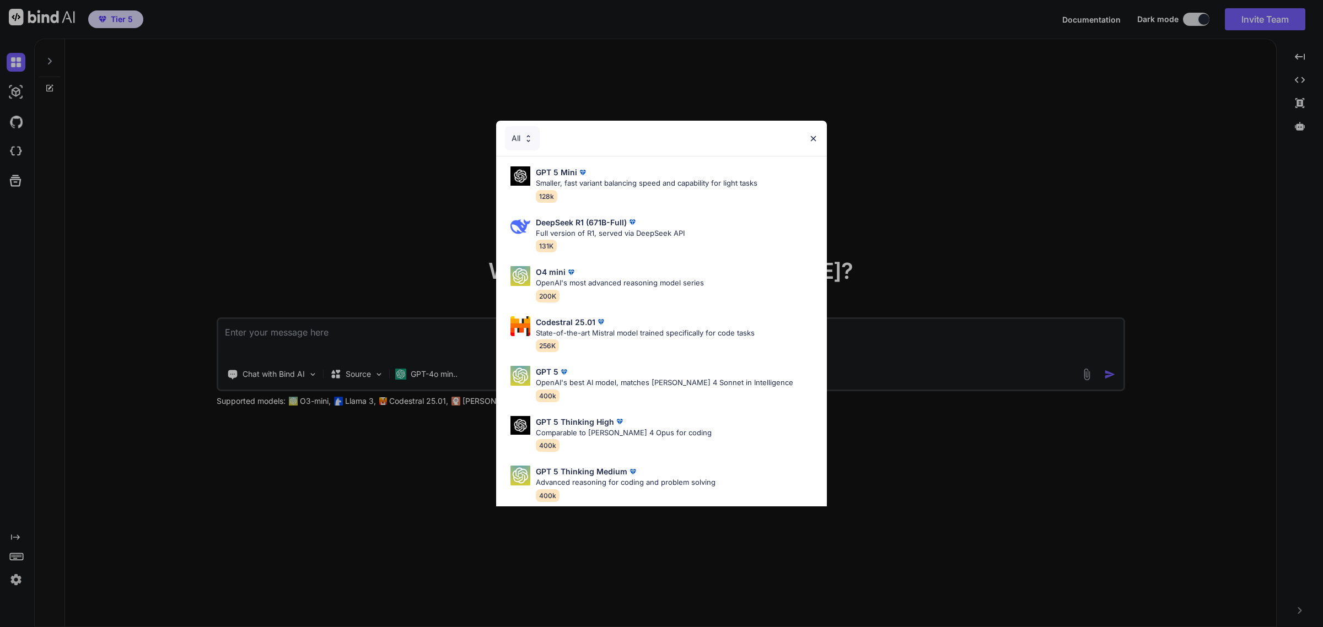
click at [815, 477] on div "All GPT 5 Mini Smaller, fast variant balancing speed and capability for light t…" at bounding box center [661, 313] width 1323 height 627
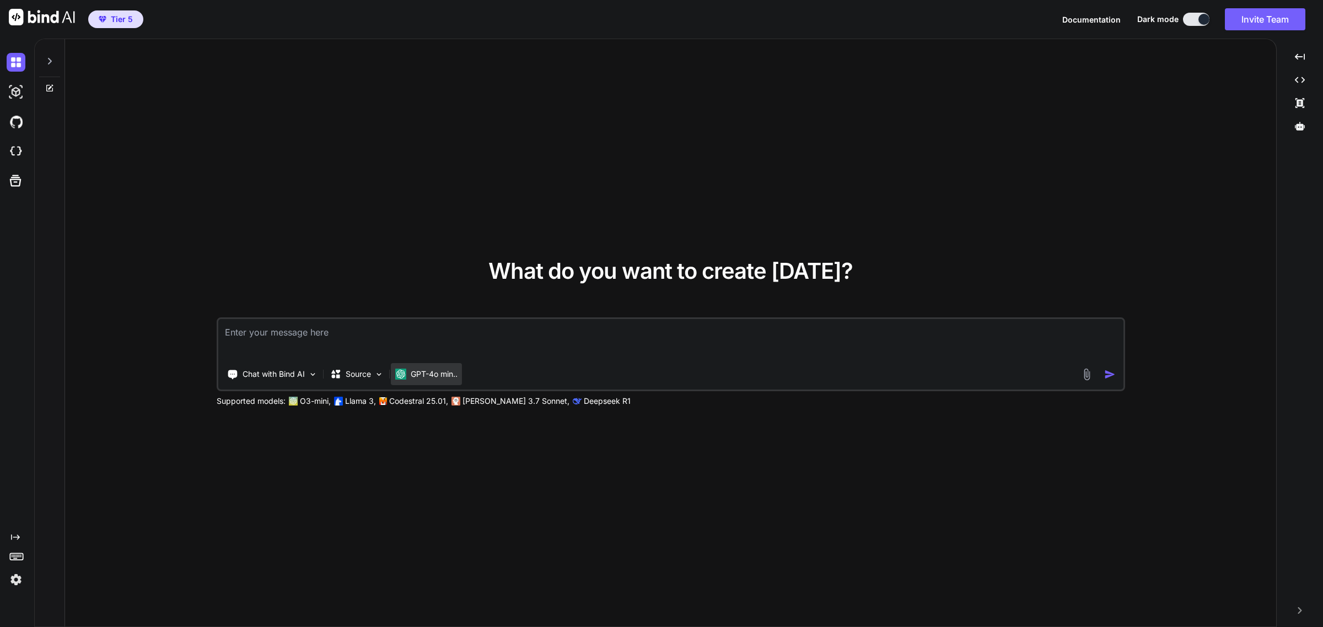
click at [442, 381] on div "GPT-4o min.." at bounding box center [426, 374] width 71 height 22
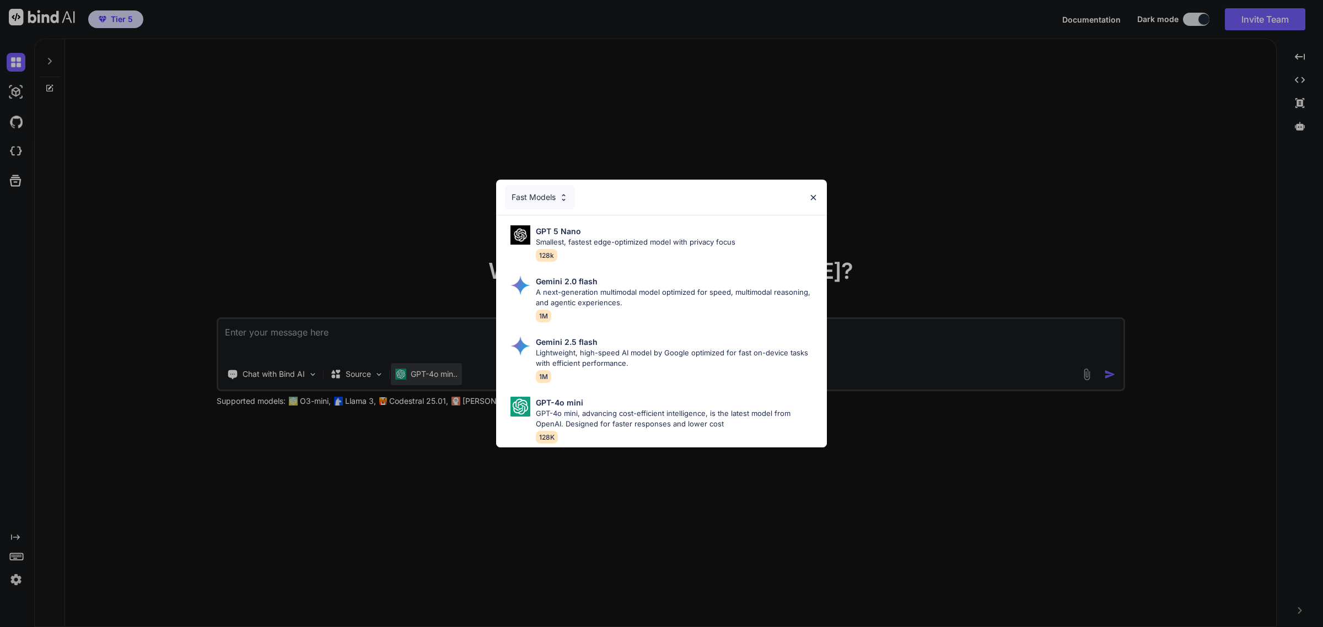
click at [442, 381] on div "Fast Models GPT 5 Nano Smallest, fastest edge-optimized model with privacy focu…" at bounding box center [661, 313] width 1323 height 627
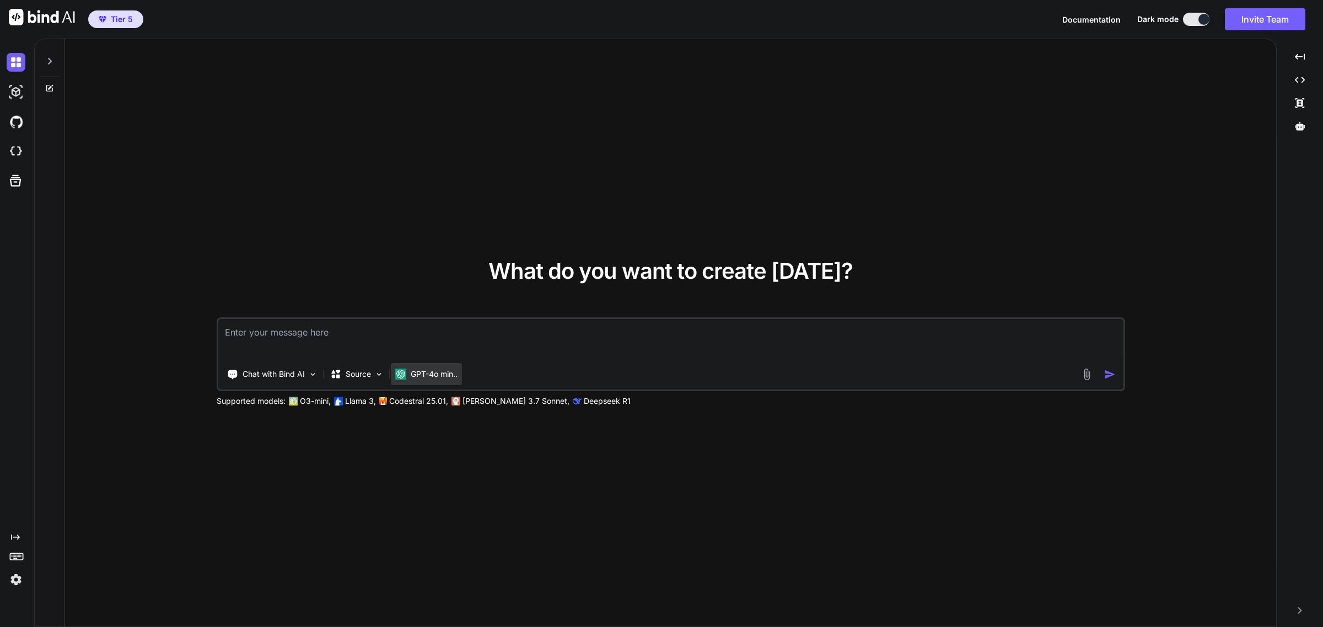
click at [442, 381] on div "GPT-4o min.." at bounding box center [426, 374] width 71 height 22
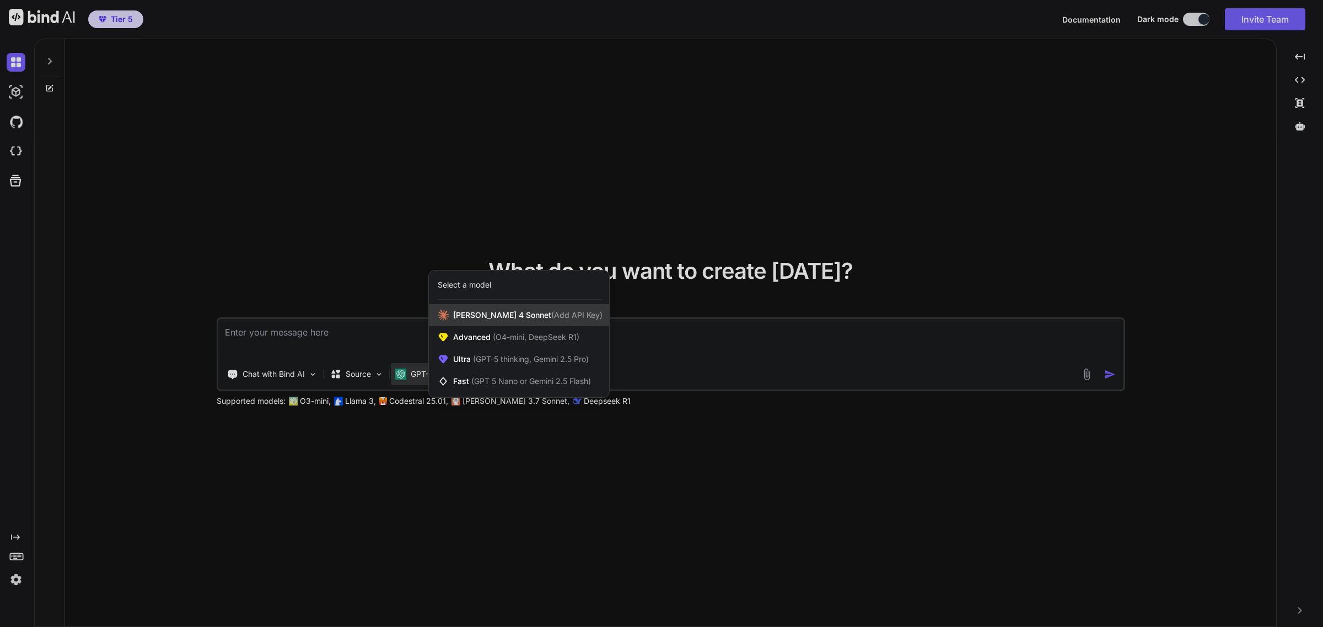
click at [551, 310] on span "(Add API Key)" at bounding box center [576, 314] width 51 height 9
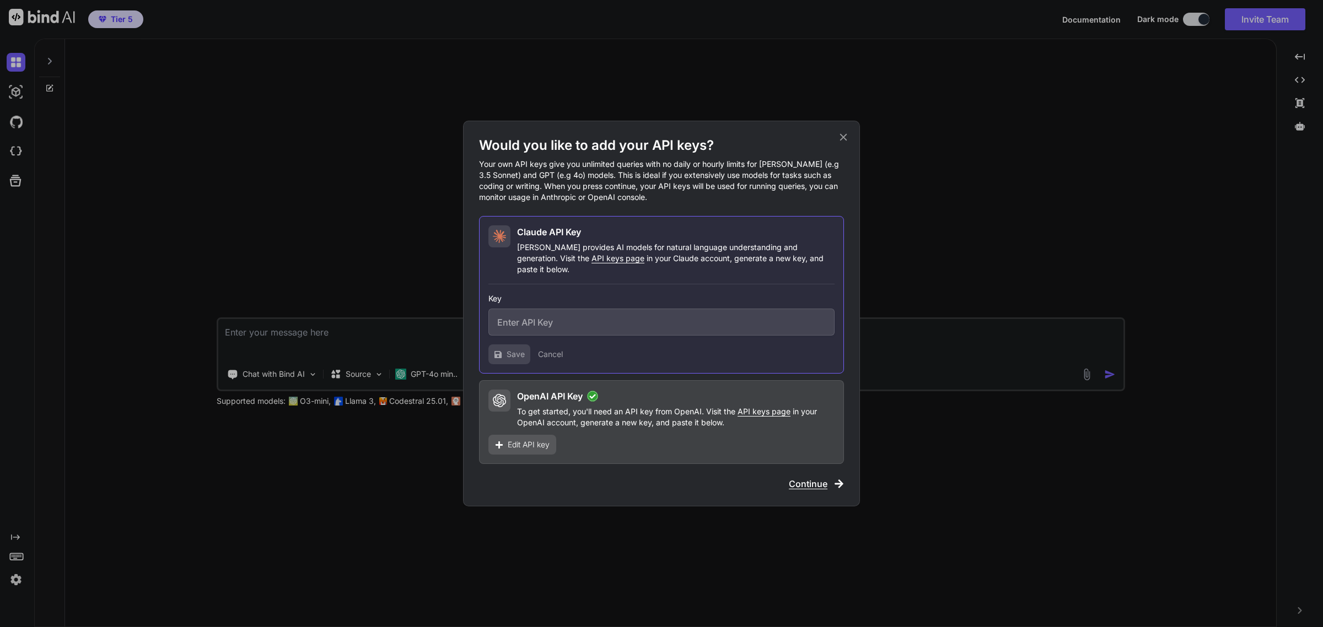
click at [801, 477] on span "Continue" at bounding box center [808, 483] width 39 height 13
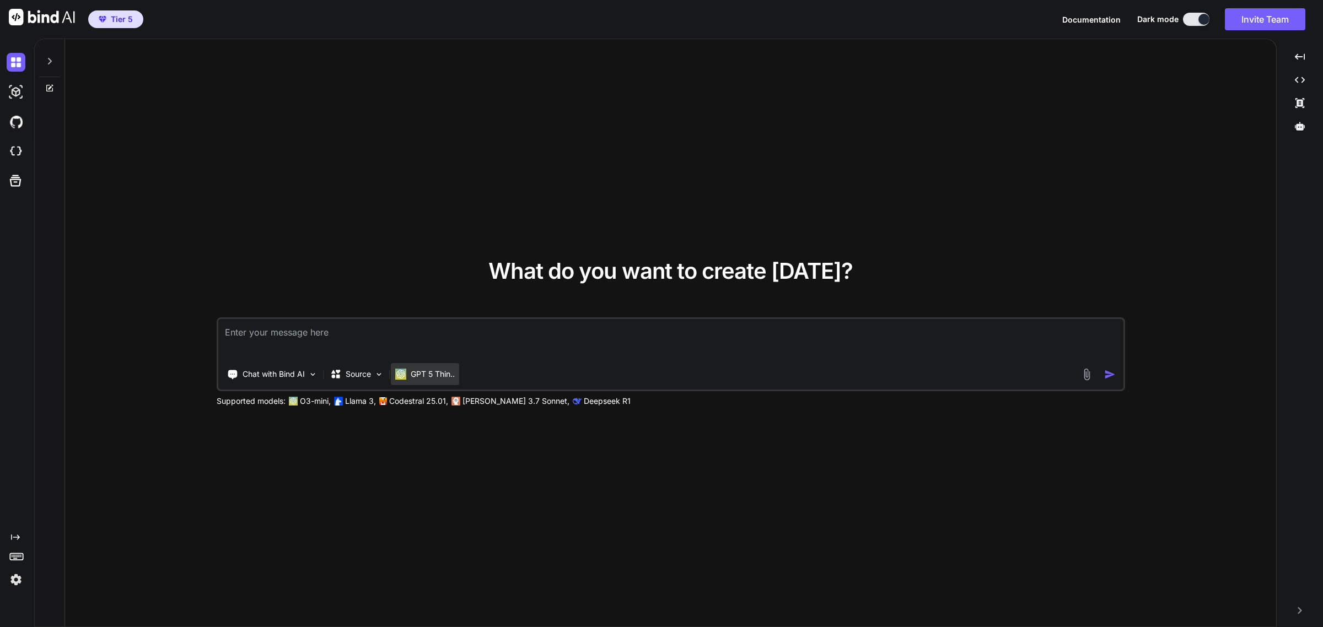
click at [428, 373] on p "GPT 5 Thin.." at bounding box center [433, 374] width 44 height 11
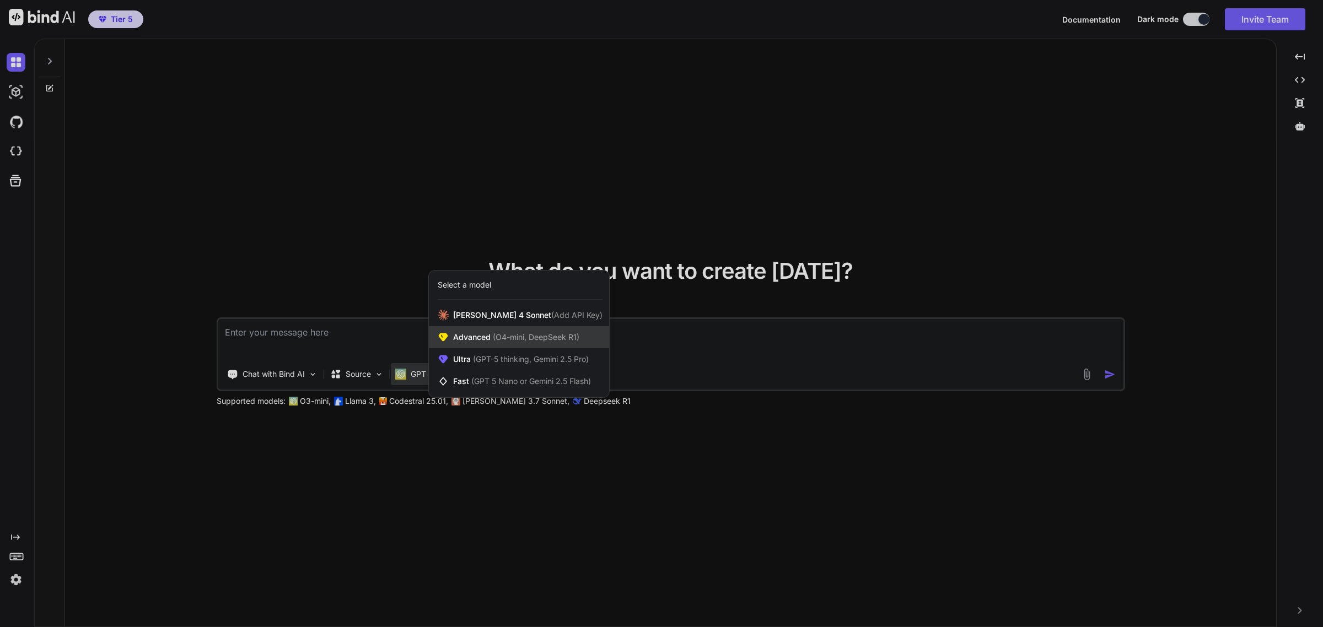
click at [478, 339] on span "Advanced (O4-mini, DeepSeek R1)" at bounding box center [516, 337] width 126 height 11
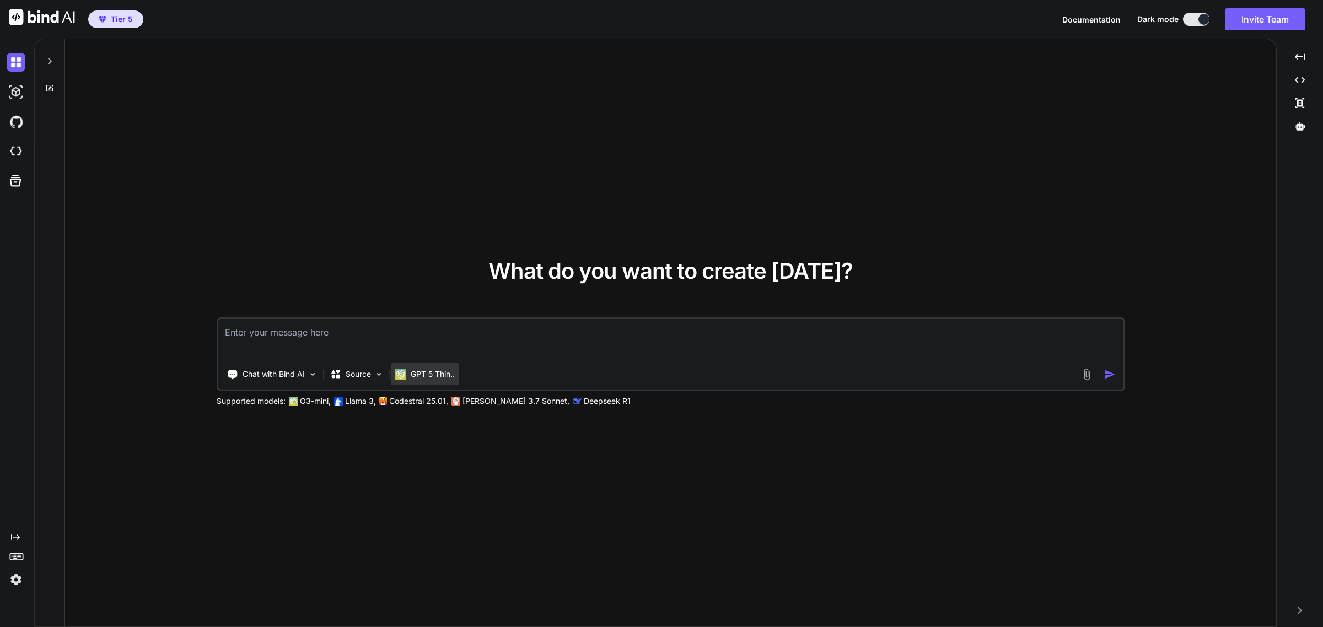
click at [436, 380] on div "GPT 5 Thin.." at bounding box center [425, 374] width 68 height 22
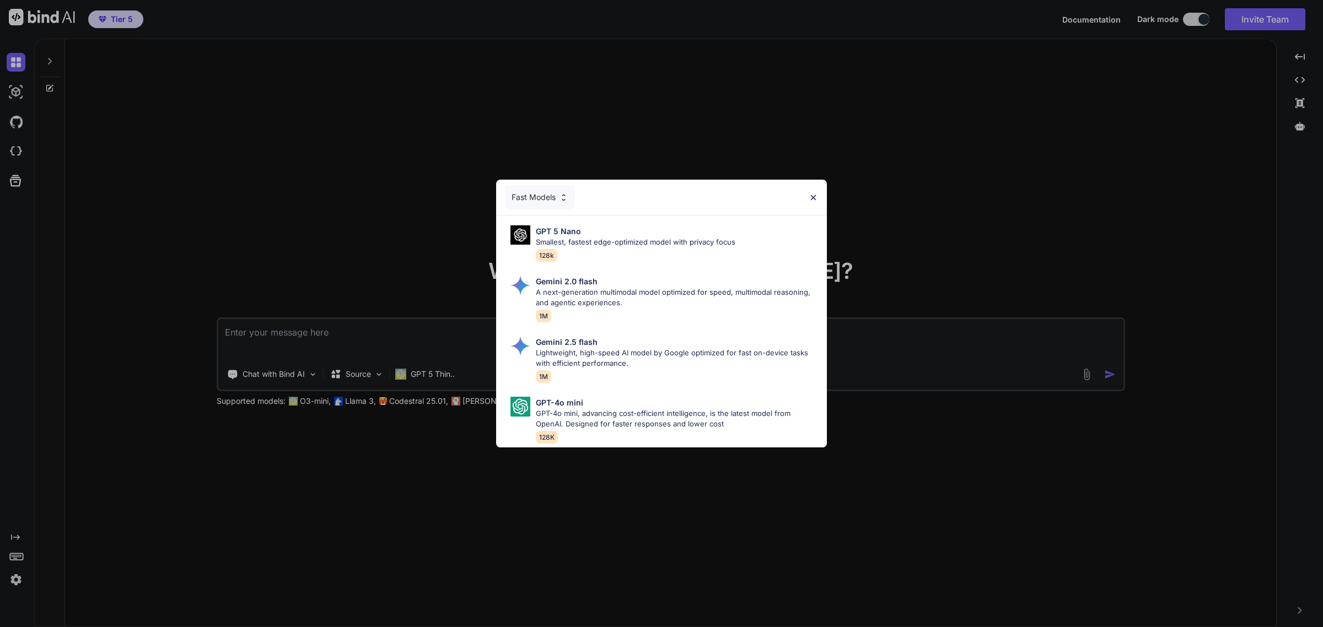
click at [558, 200] on div "Fast Models" at bounding box center [540, 197] width 70 height 24
click at [558, 200] on div "Fast Models GPT 5 Nano Smallest, fastest edge-optimized model with privacy focu…" at bounding box center [661, 313] width 1323 height 627
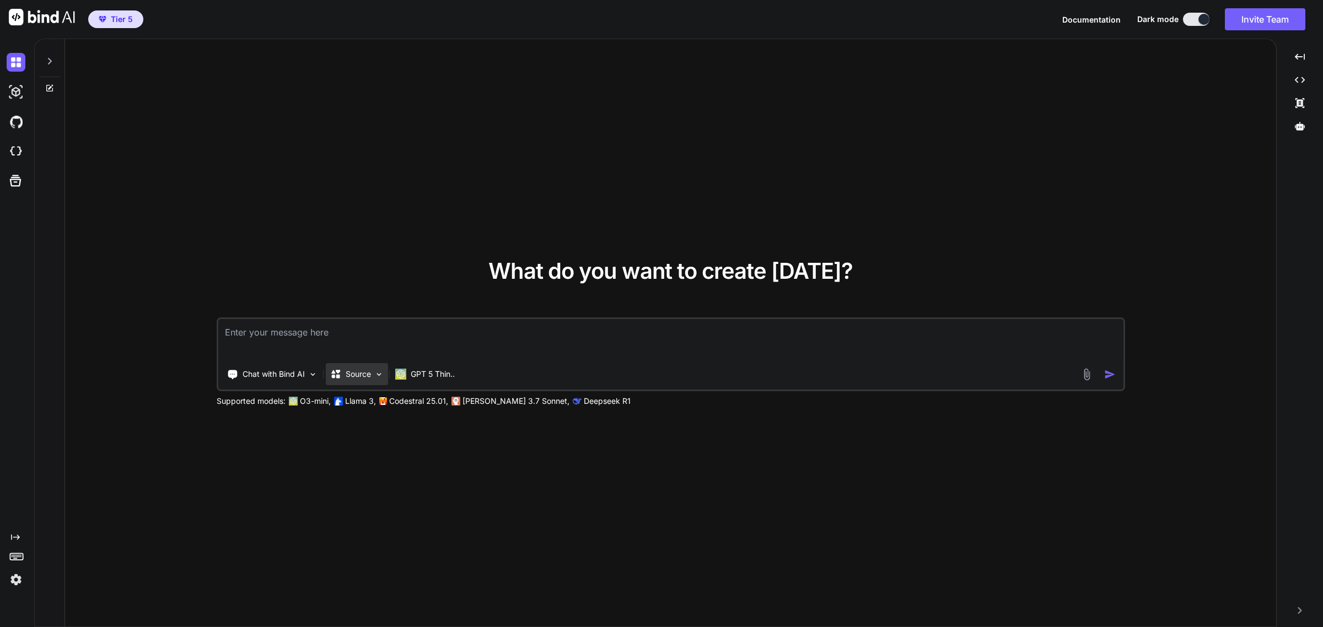
click at [376, 378] on img at bounding box center [378, 374] width 9 height 9
click at [375, 379] on div "Github" at bounding box center [356, 374] width 61 height 22
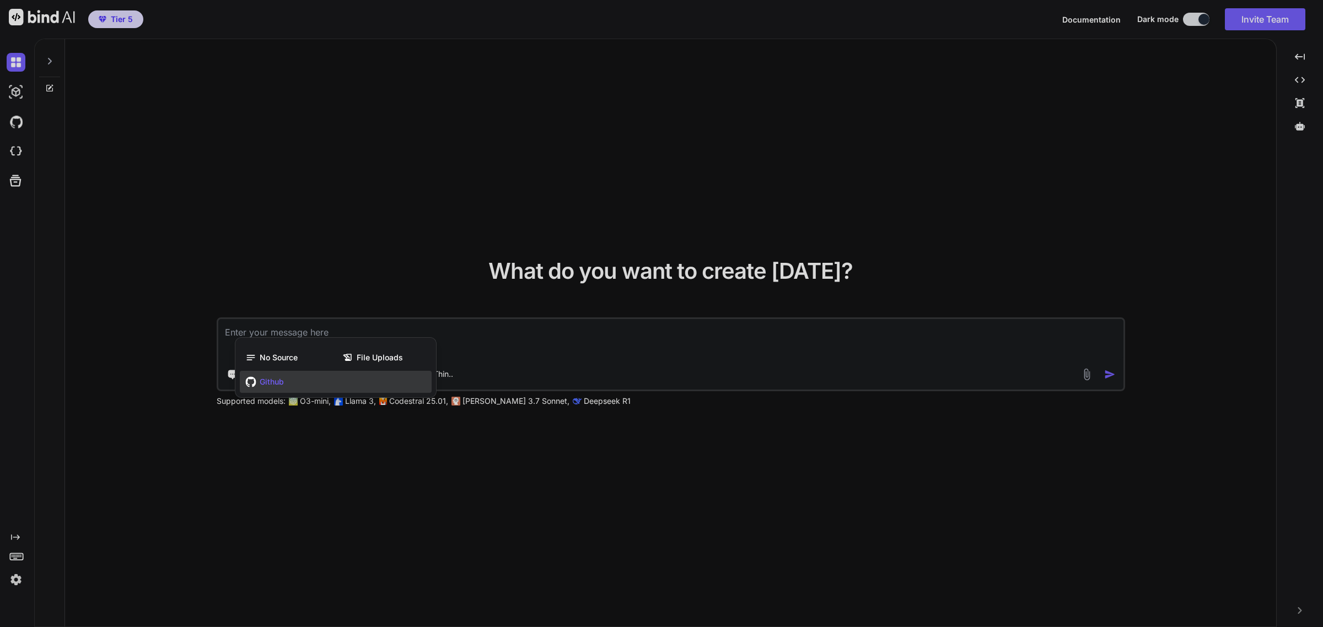
click at [310, 474] on div at bounding box center [661, 313] width 1323 height 627
click at [310, 474] on div "What do you want to create [DATE]? Chat with Bind AI Github GPT 5 Thin.. Suppor…" at bounding box center [670, 333] width 1211 height 589
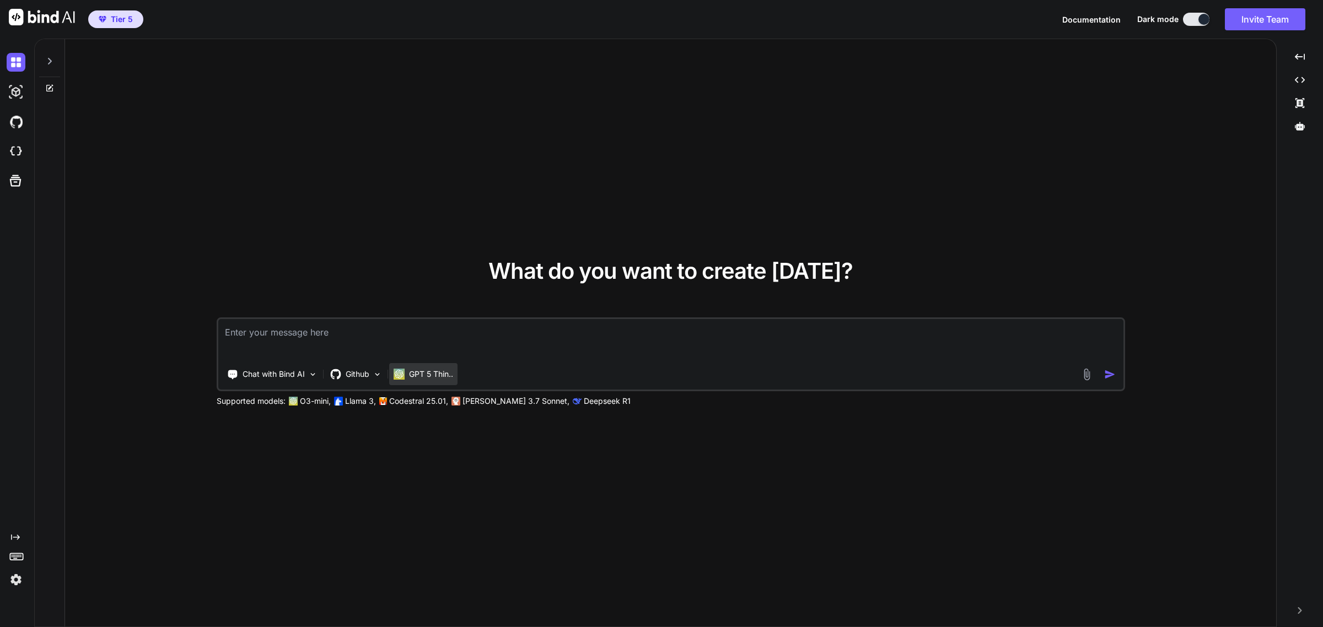
click at [457, 380] on div "GPT 5 Thin.." at bounding box center [423, 374] width 68 height 22
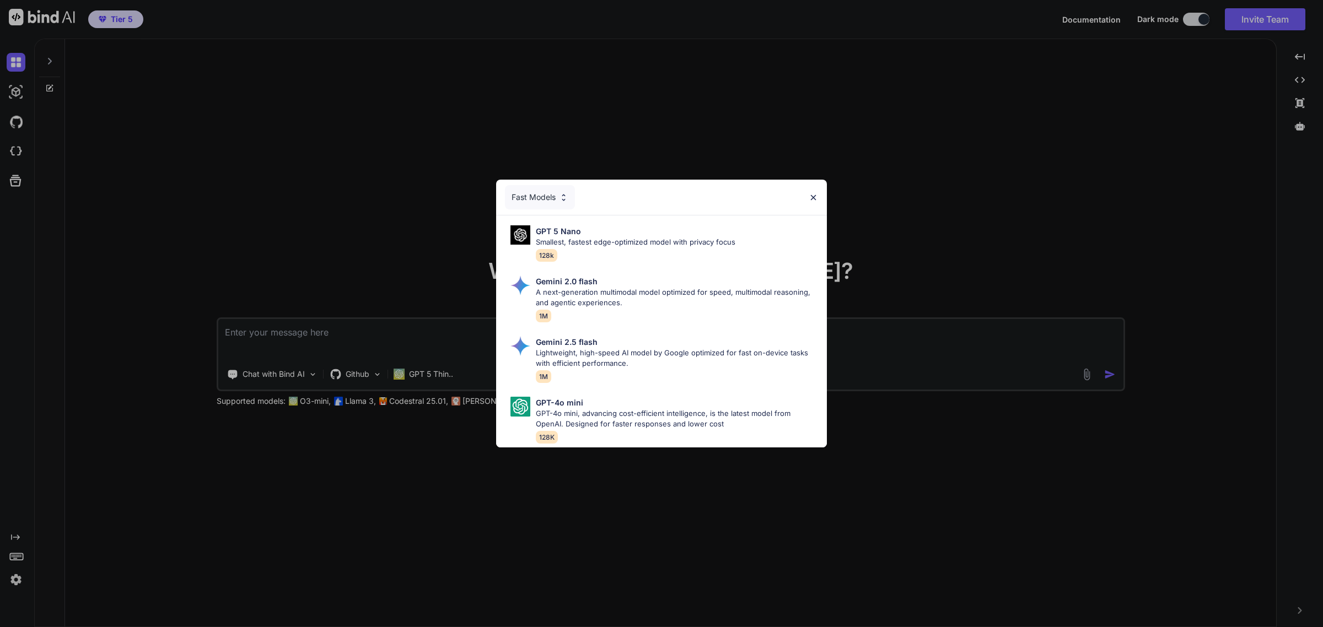
click at [565, 195] on img at bounding box center [563, 197] width 9 height 9
click at [565, 195] on div "Fast Models GPT 5 Nano Smallest, fastest edge-optimized model with privacy focu…" at bounding box center [661, 313] width 1323 height 627
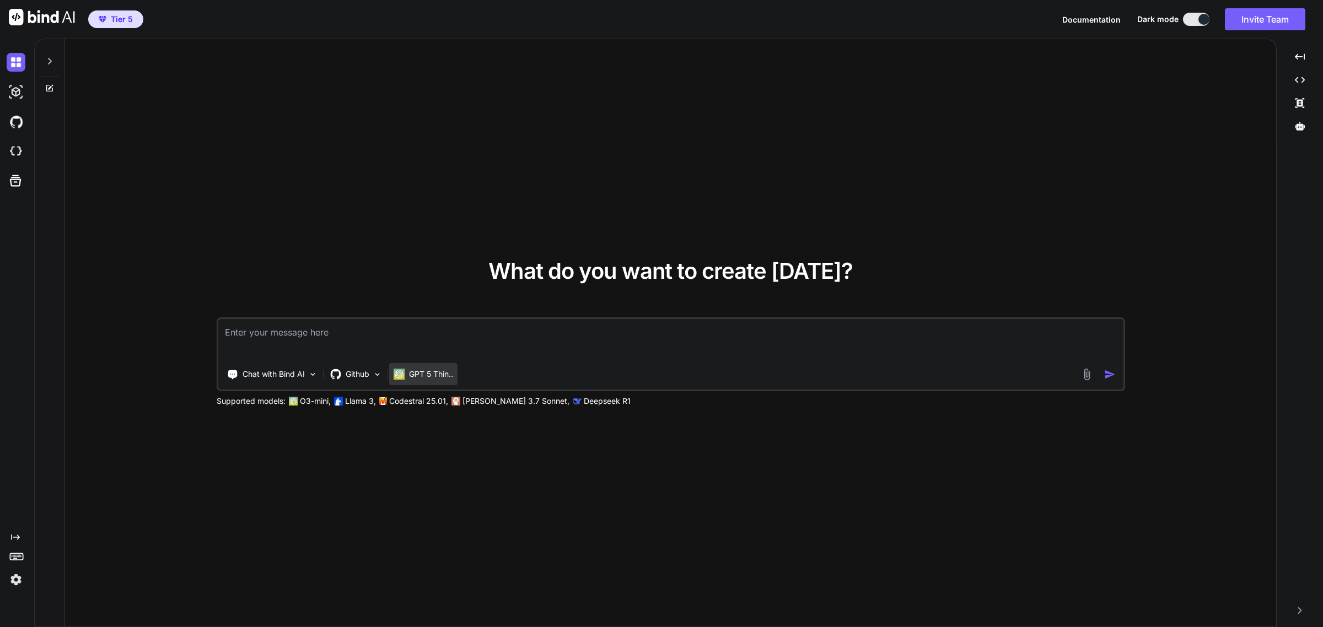
click at [415, 374] on p "GPT 5 Thin.." at bounding box center [431, 374] width 44 height 11
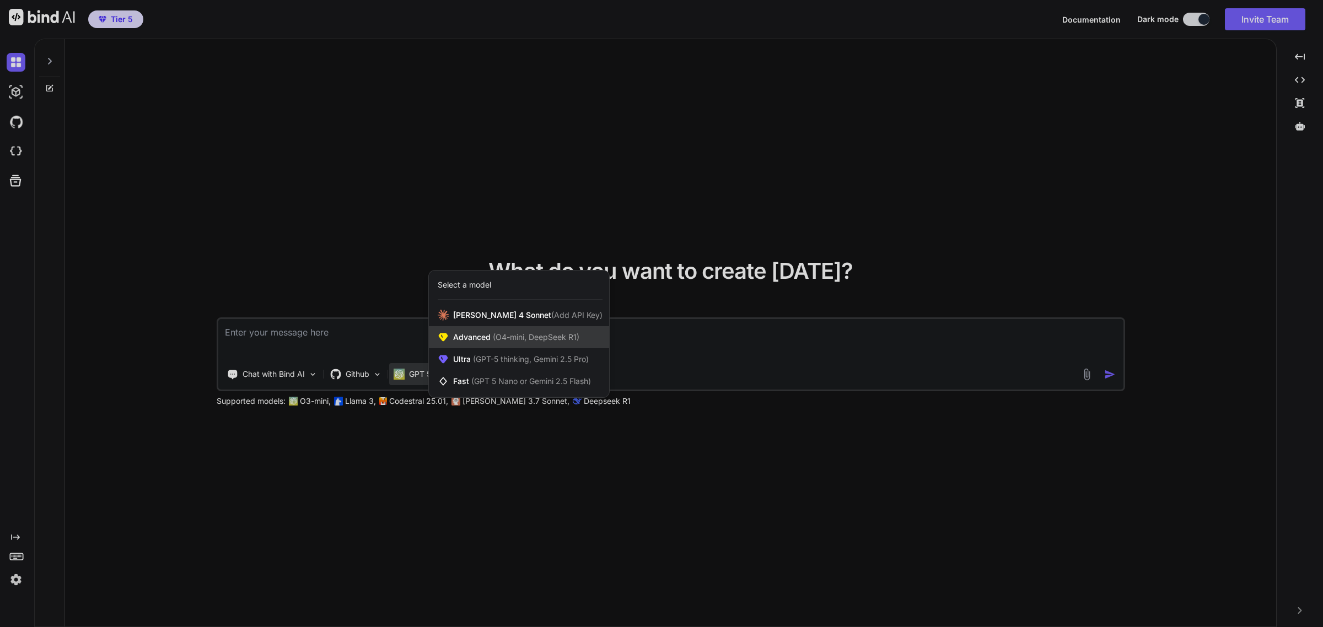
click at [464, 338] on span "Advanced (O4-mini, DeepSeek R1)" at bounding box center [516, 337] width 126 height 11
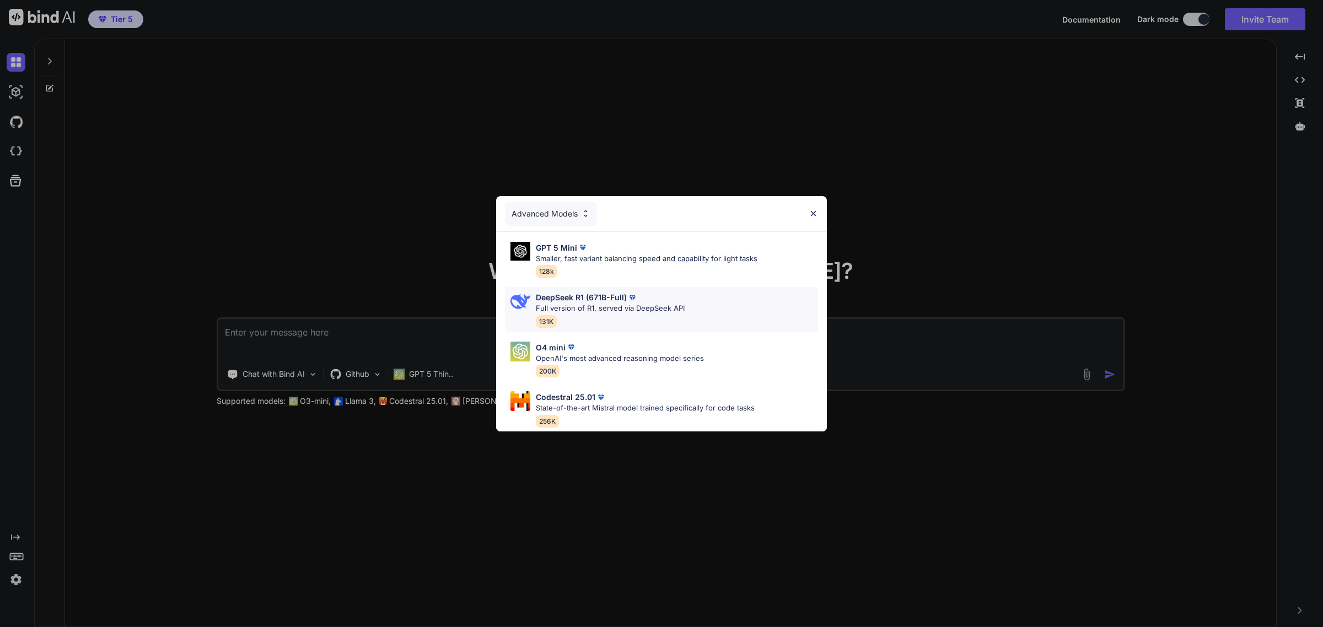
click at [612, 303] on p "Full version of R1, served via DeepSeek API" at bounding box center [610, 308] width 149 height 11
click at [612, 298] on div "What do you want to create [DATE]?" at bounding box center [670, 280] width 364 height 40
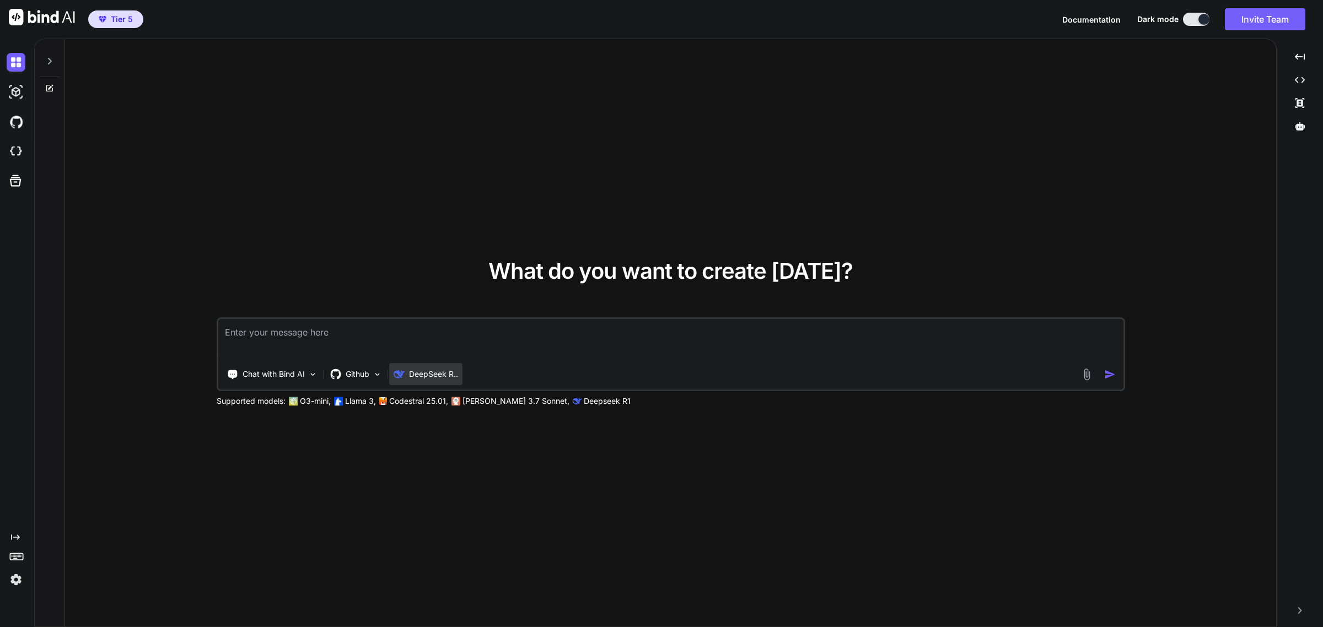
click at [436, 373] on p "DeepSeek R.." at bounding box center [433, 374] width 49 height 11
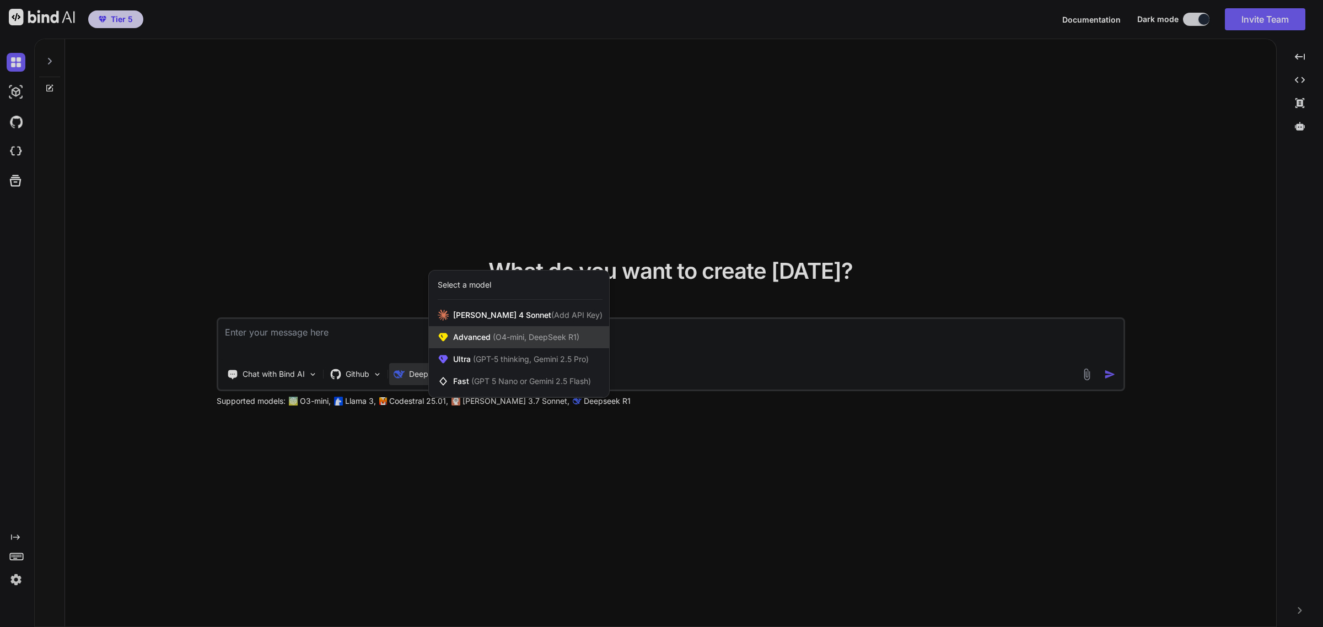
click at [479, 332] on span "Advanced (O4-mini, DeepSeek R1)" at bounding box center [516, 337] width 126 height 11
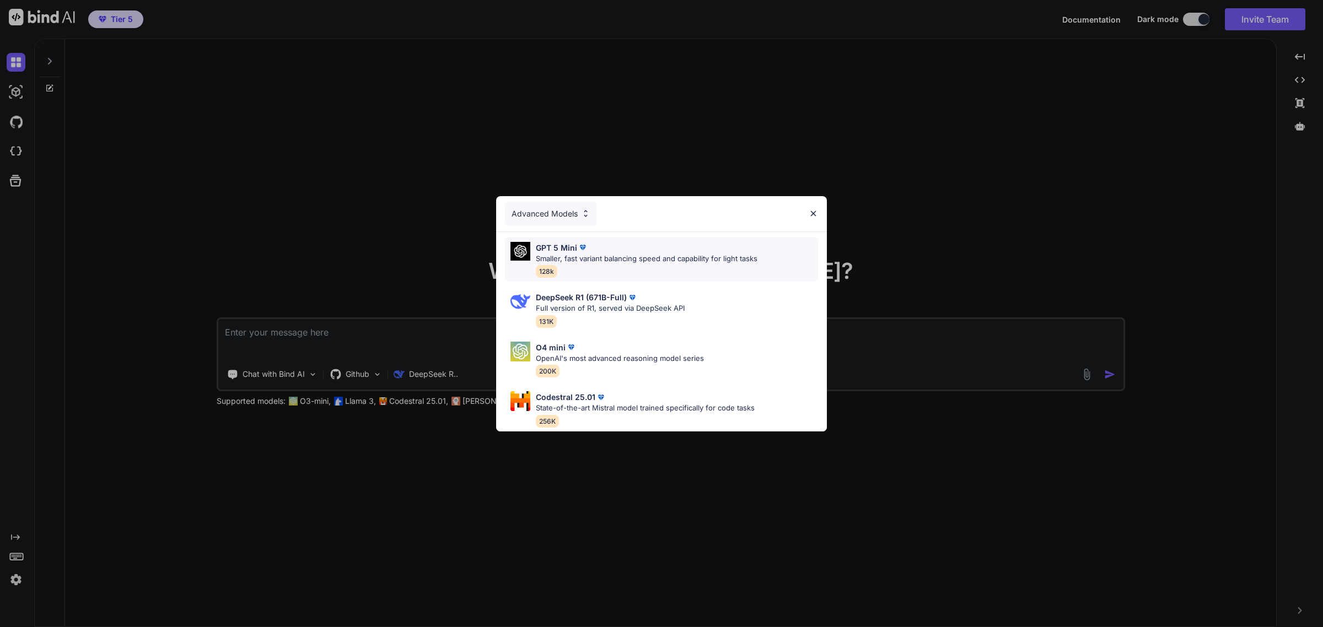
click at [590, 255] on p "Smaller, fast variant balancing speed and capability for light tasks" at bounding box center [647, 259] width 222 height 11
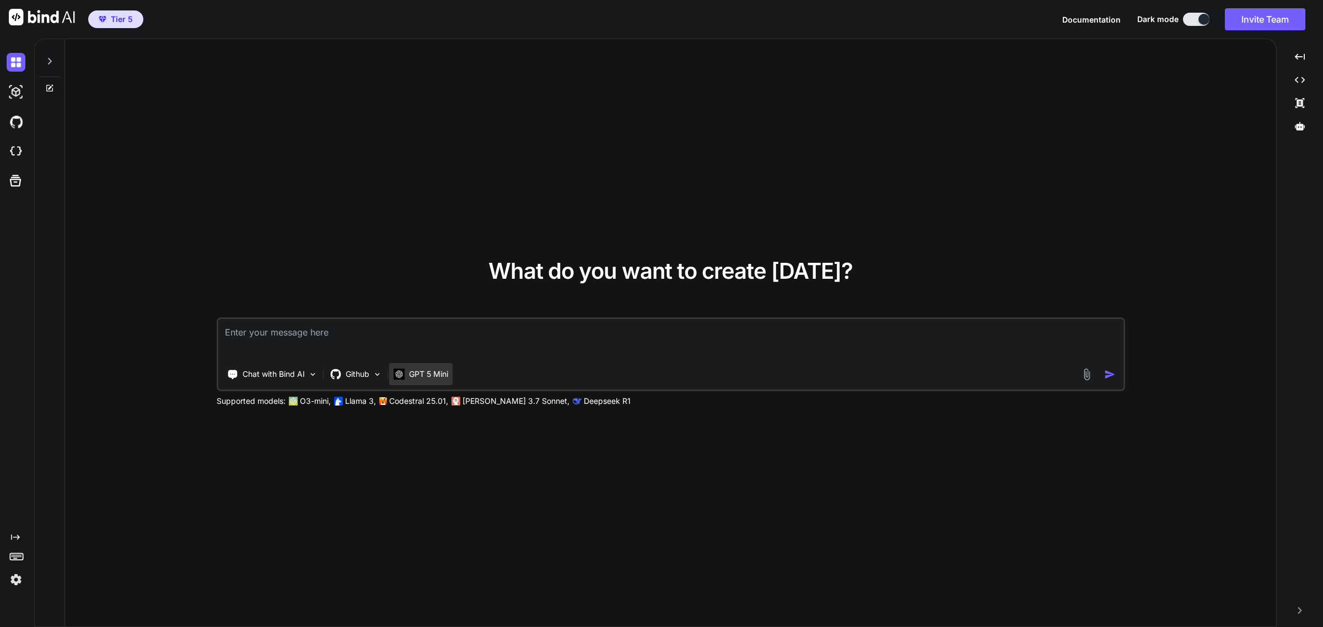
click at [426, 376] on p "GPT 5 Mini" at bounding box center [428, 374] width 39 height 11
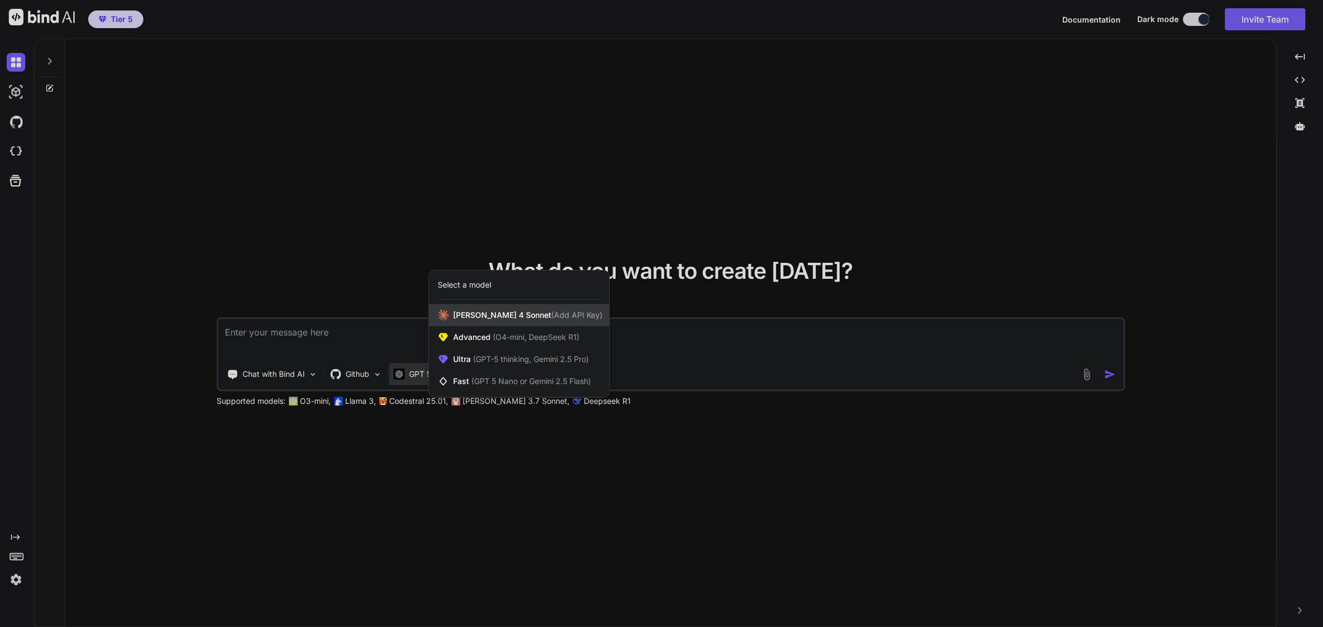
click at [509, 319] on span "[PERSON_NAME] 4 Sonnet (Add API Key)" at bounding box center [527, 315] width 149 height 11
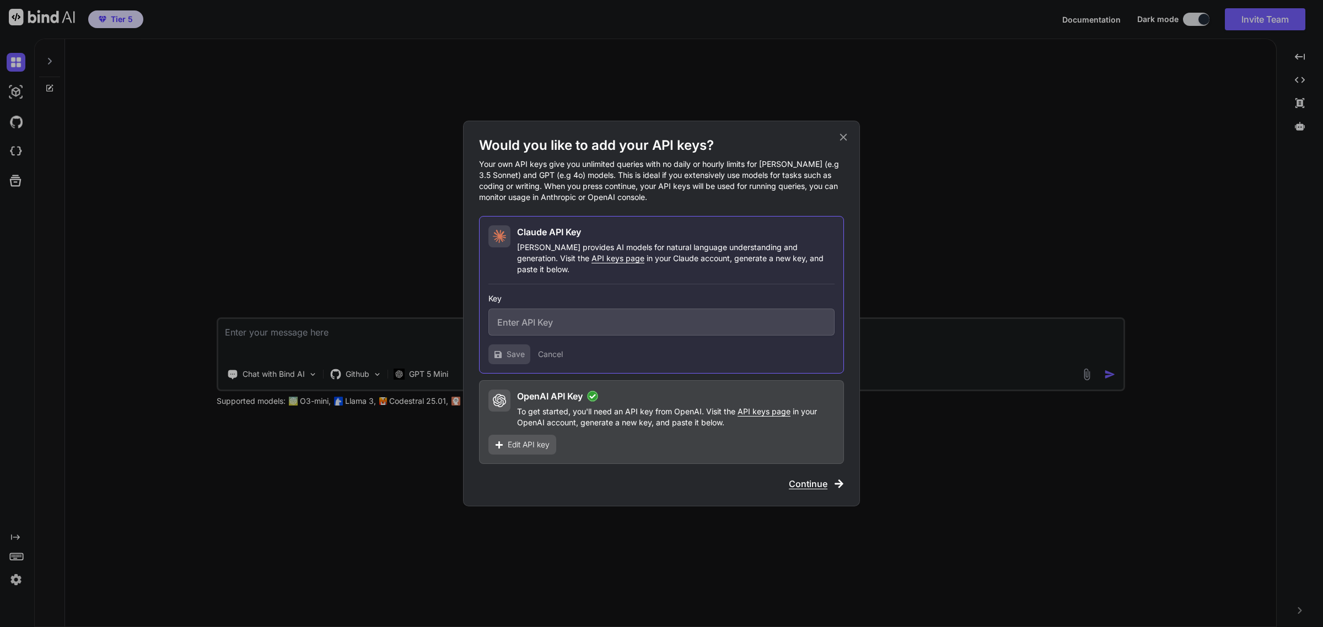
click at [817, 482] on span "Continue" at bounding box center [808, 483] width 39 height 13
